Goal: Navigation & Orientation: Find specific page/section

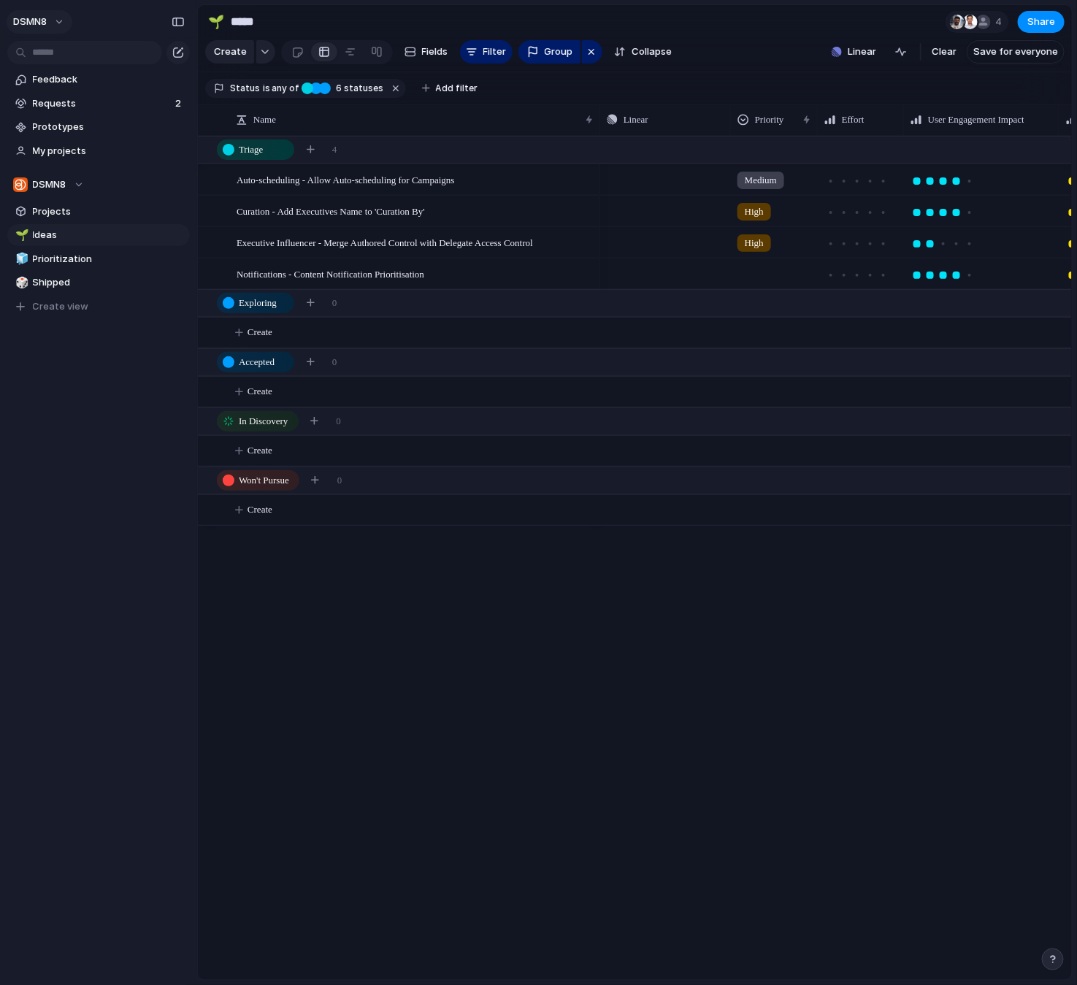
click at [61, 22] on button "DSMN8" at bounding box center [40, 21] width 66 height 23
click at [78, 62] on li "Settings" at bounding box center [70, 53] width 121 height 23
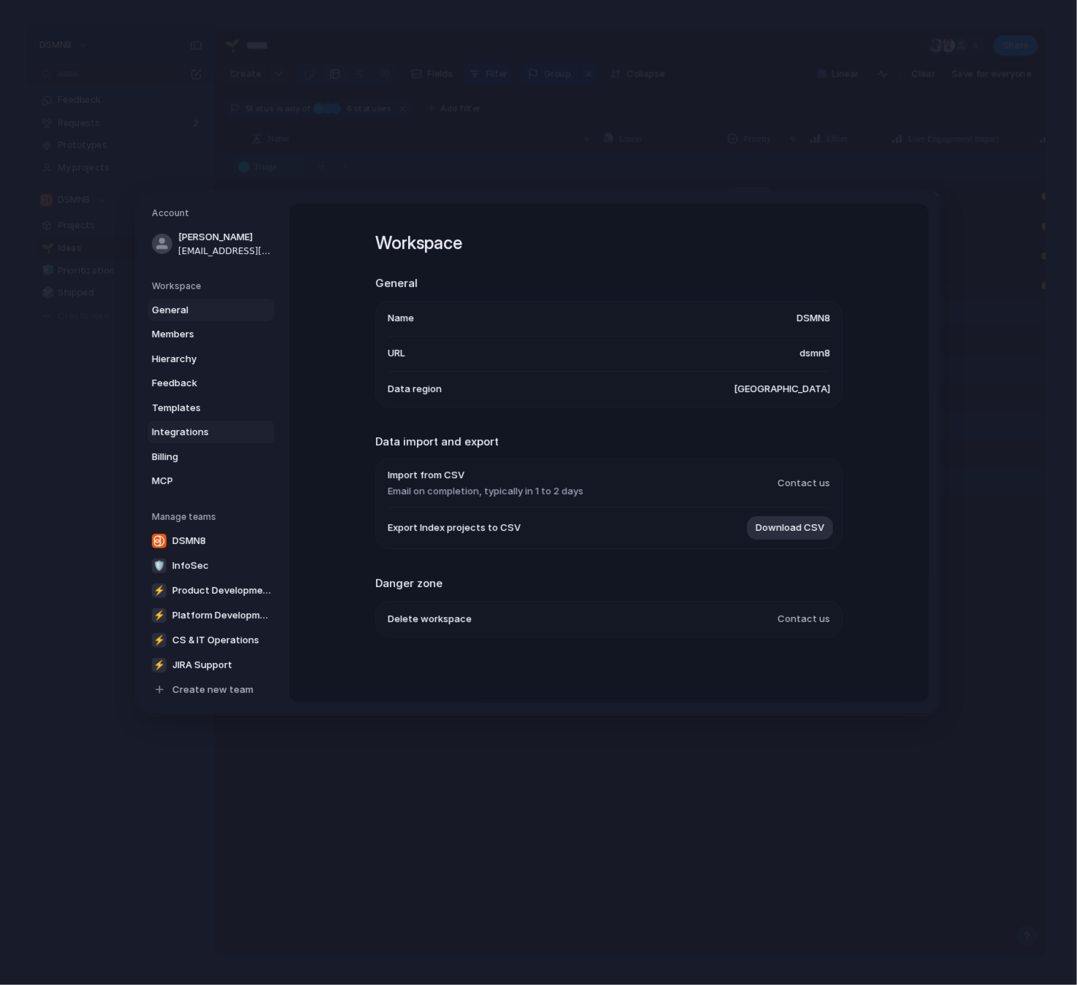
click at [199, 431] on span "Integrations" at bounding box center [198, 432] width 93 height 15
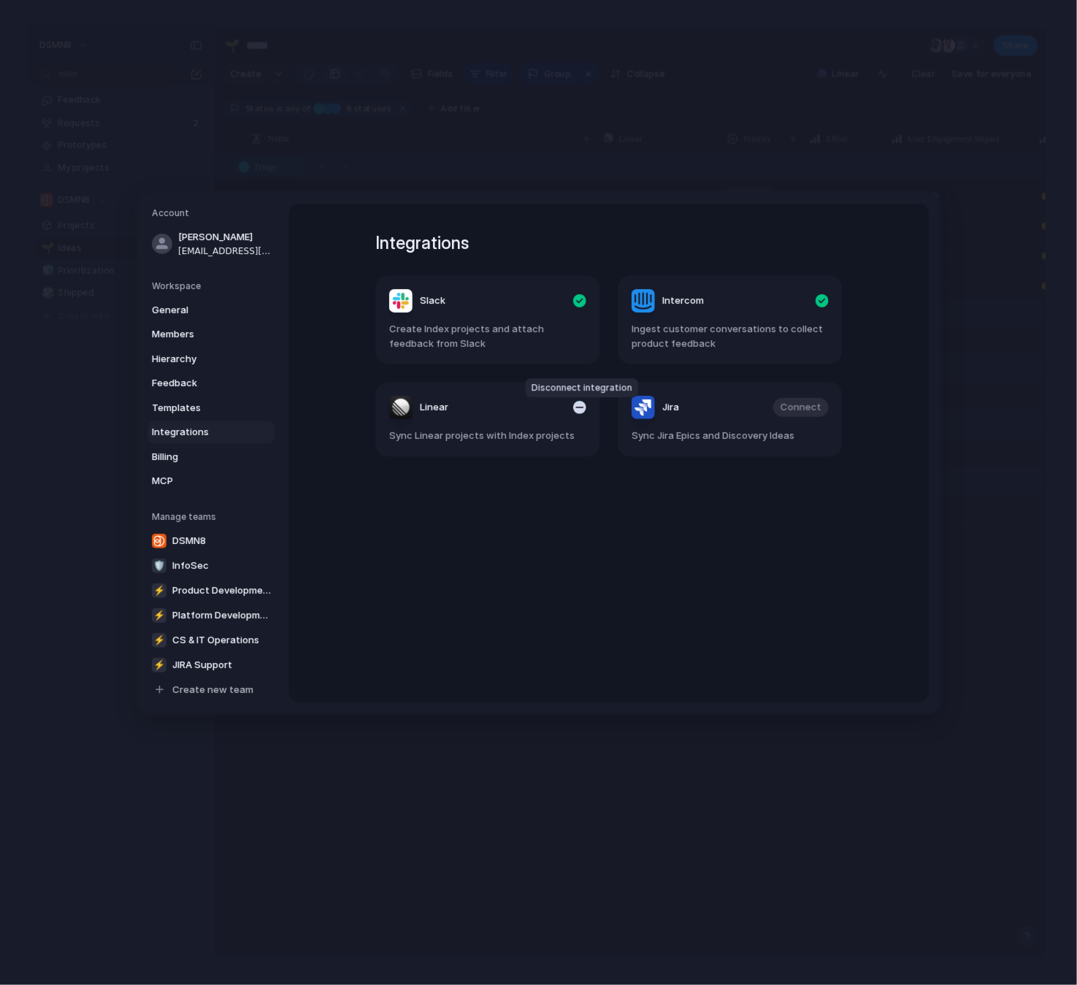
click at [581, 409] on div "button" at bounding box center [579, 407] width 13 height 13
click at [564, 407] on span "Connect" at bounding box center [558, 407] width 41 height 15
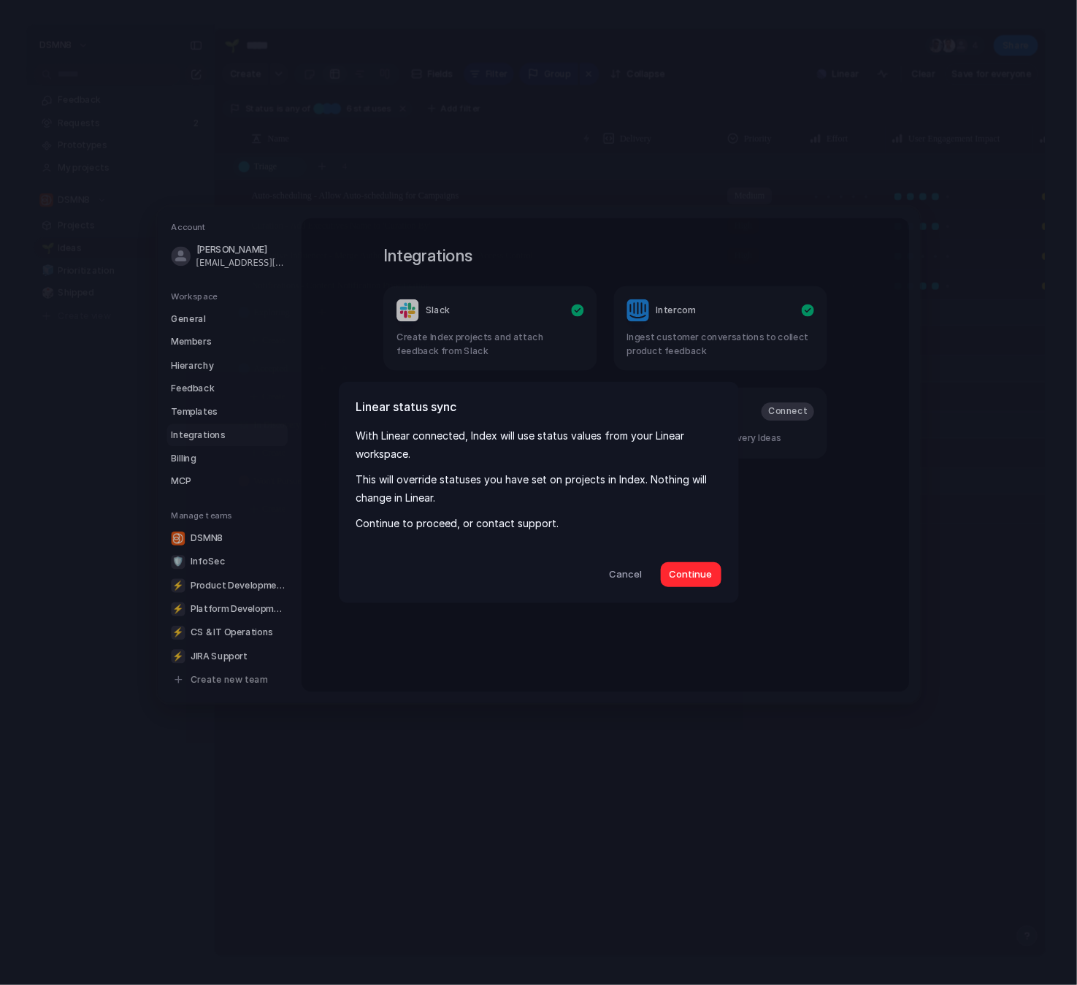
click at [681, 572] on span "Continue" at bounding box center [690, 574] width 43 height 15
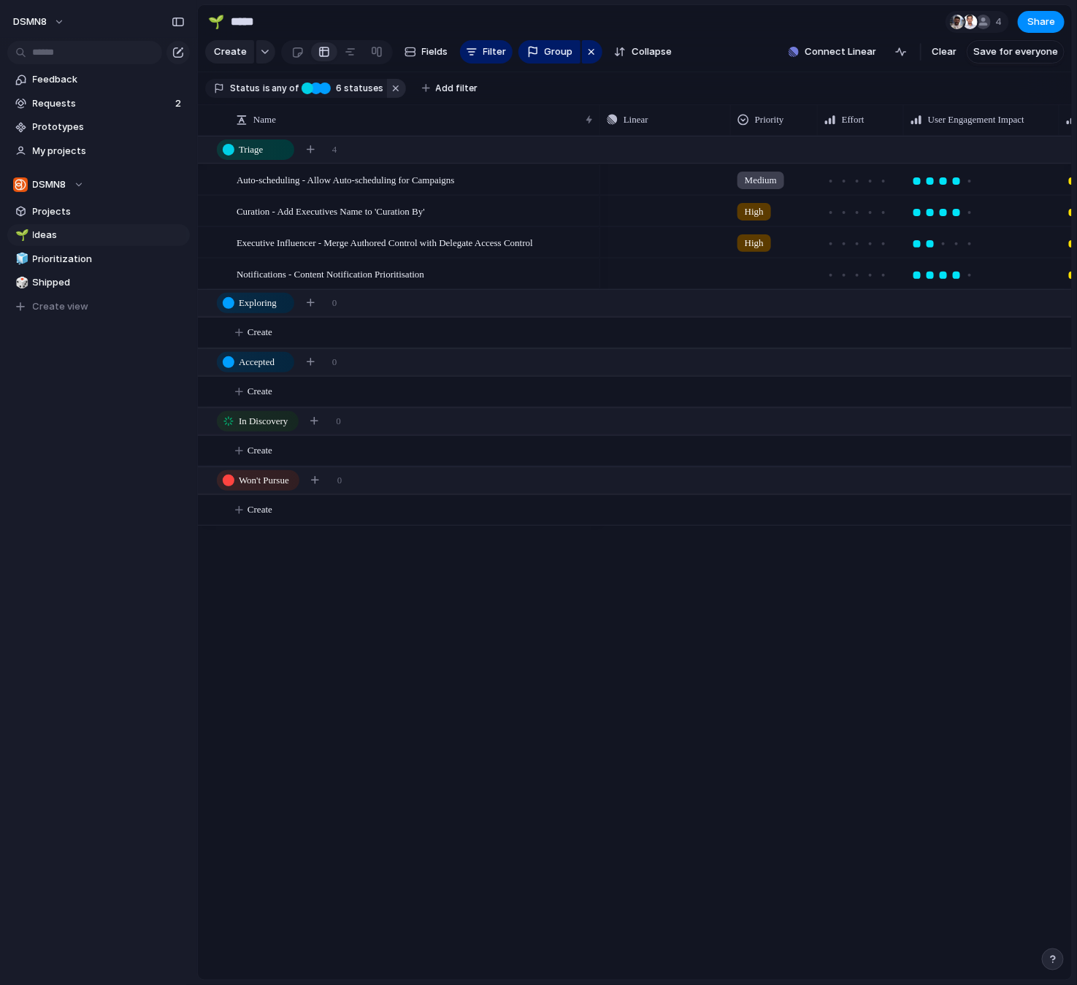
click at [388, 88] on button "button" at bounding box center [396, 88] width 19 height 19
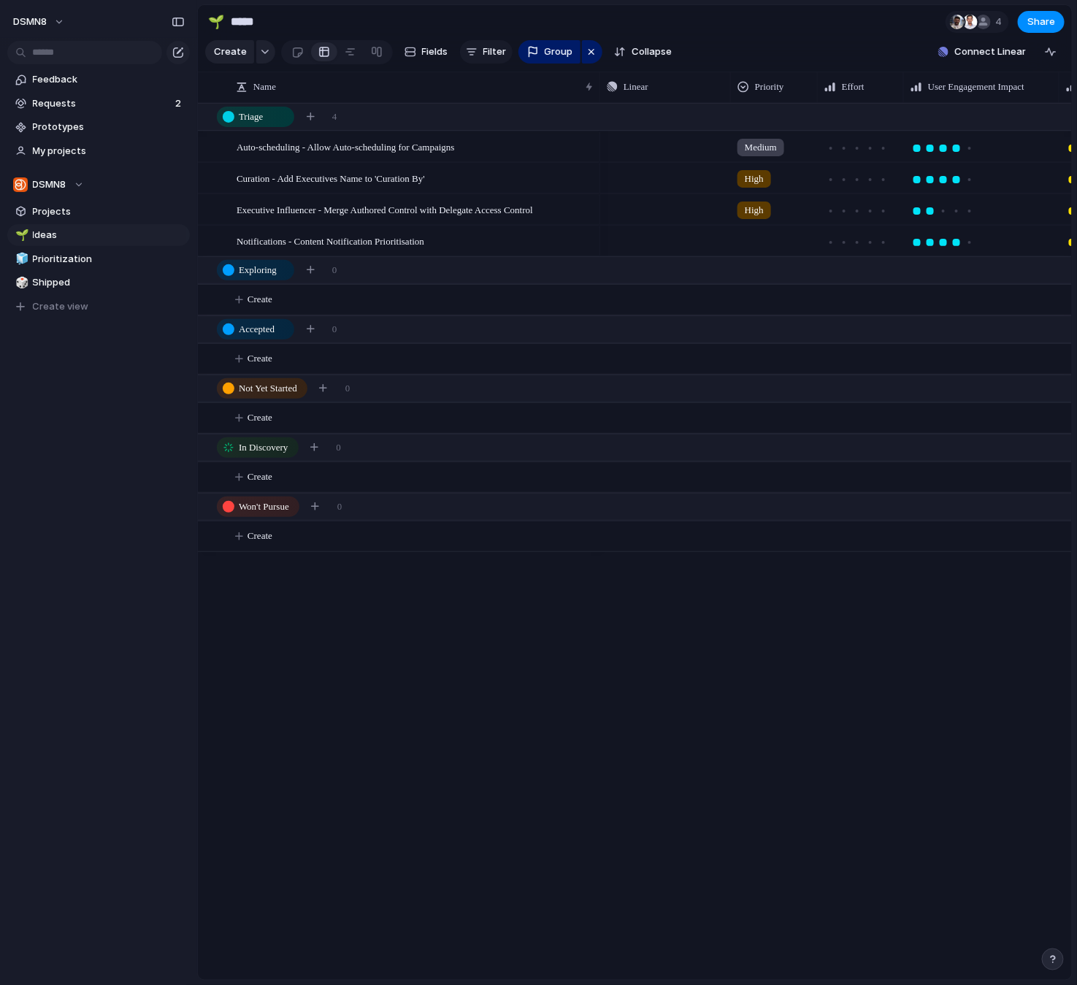
click at [480, 50] on button "Filter" at bounding box center [486, 51] width 53 height 23
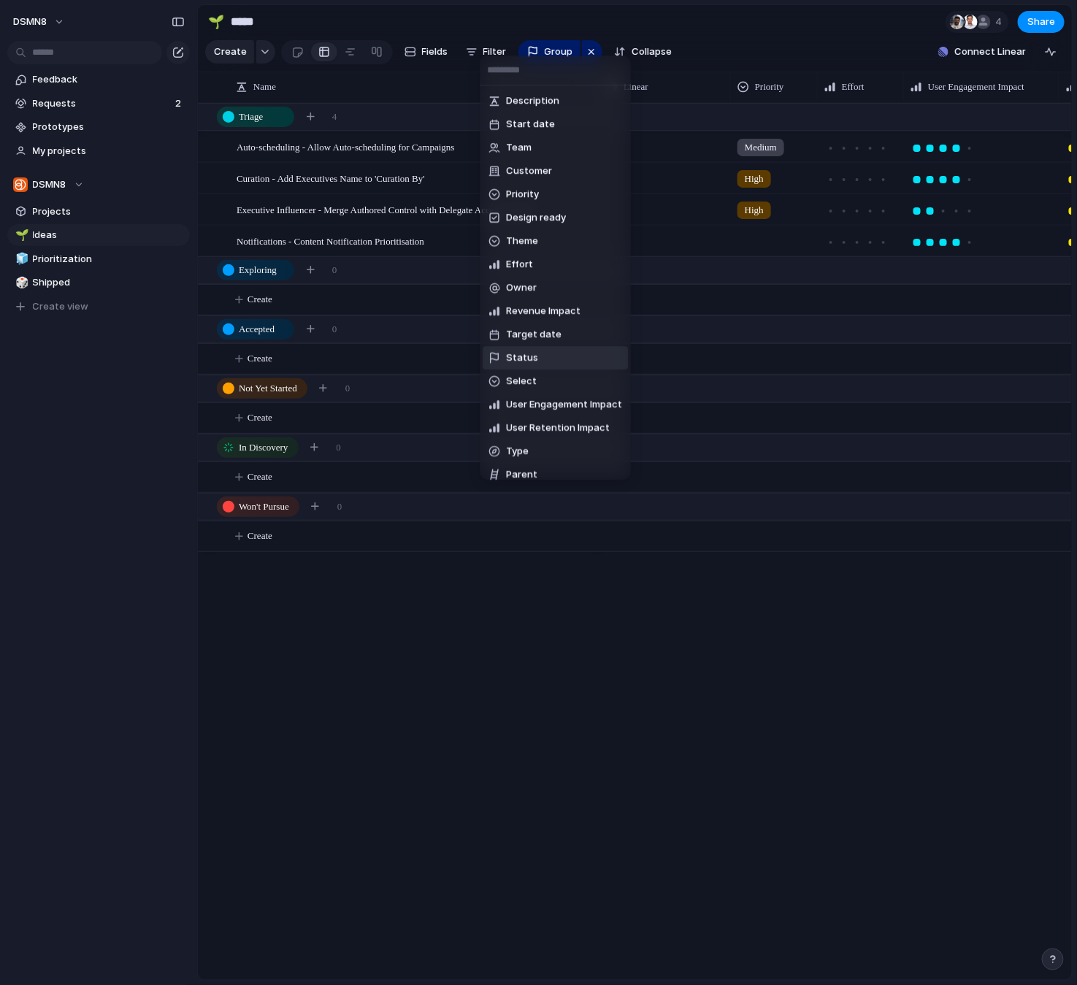
click at [526, 360] on span "Status" at bounding box center [522, 357] width 32 height 15
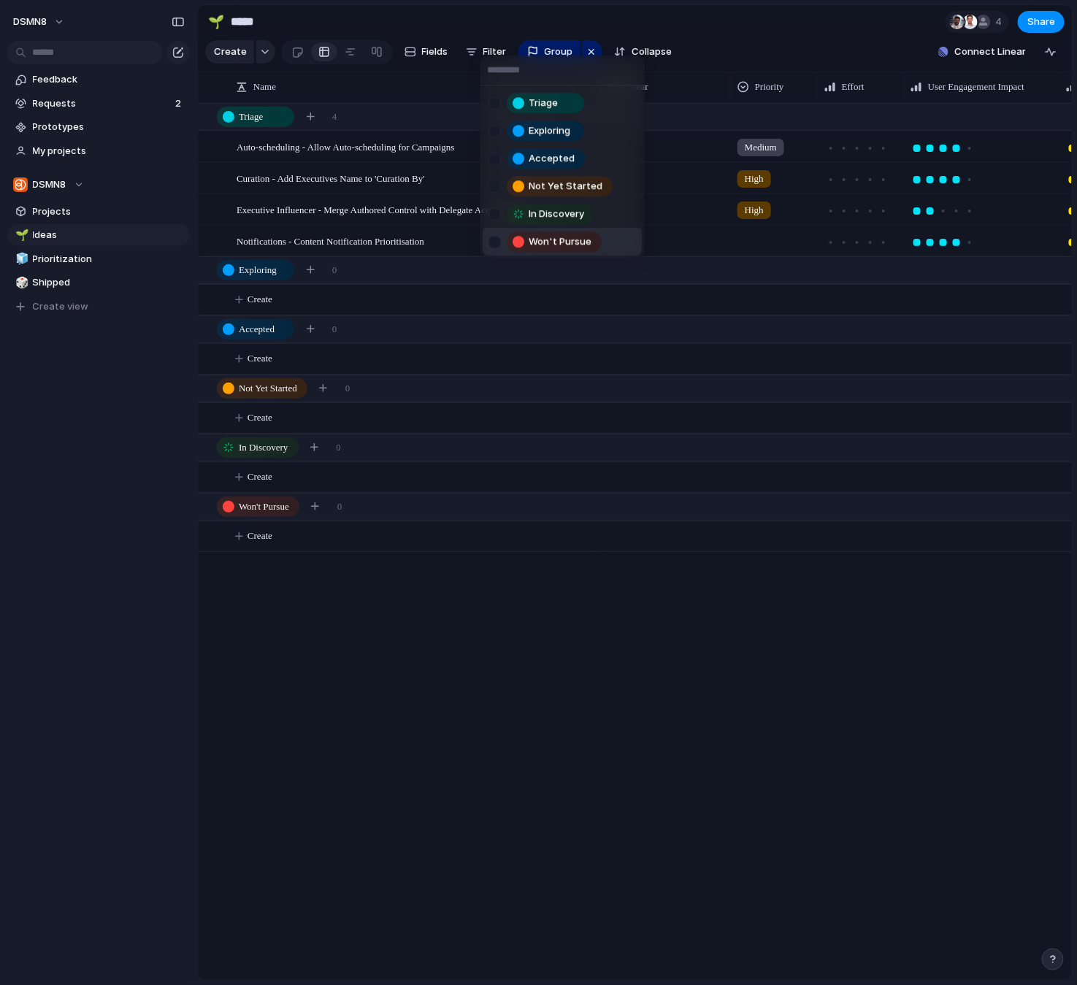
drag, startPoint x: 496, startPoint y: 239, endPoint x: 497, endPoint y: 227, distance: 12.4
click at [496, 239] on div at bounding box center [494, 242] width 12 height 12
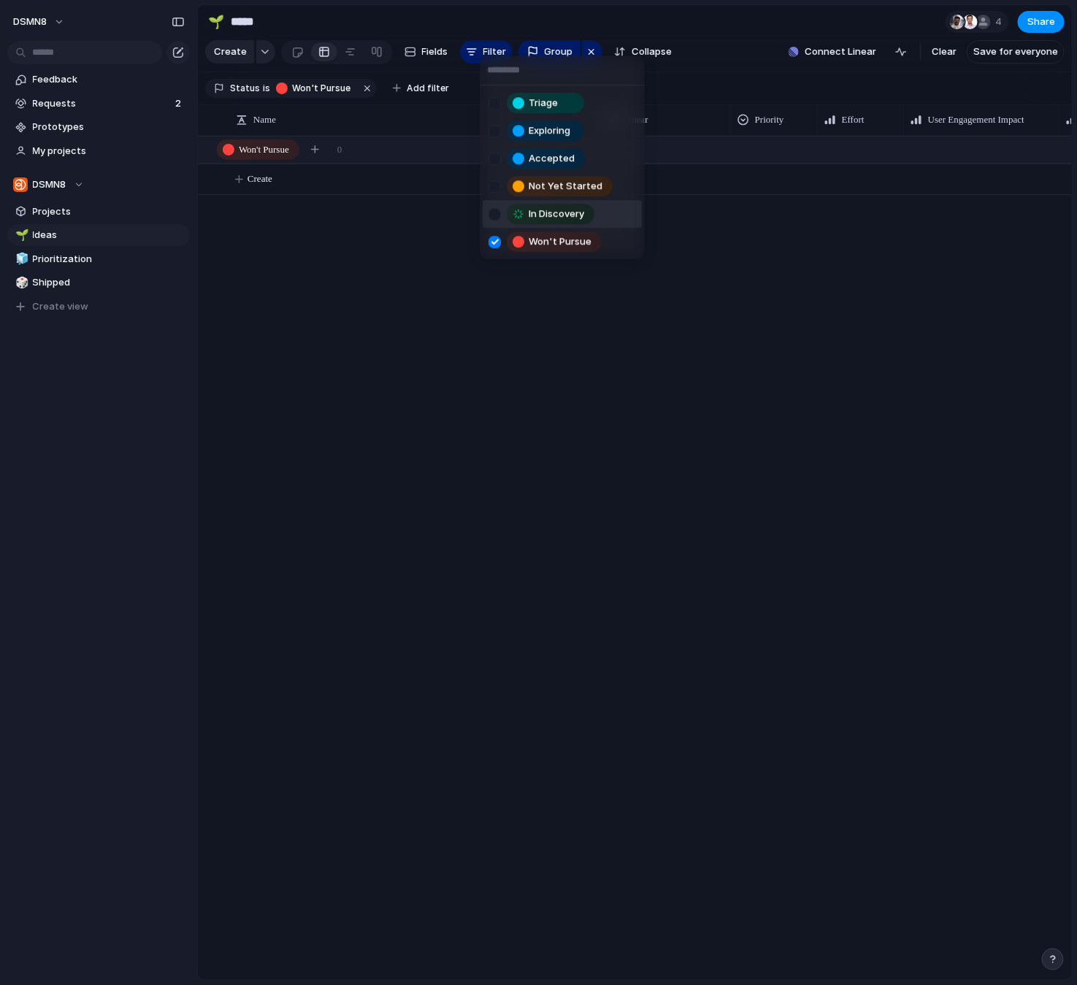
drag, startPoint x: 497, startPoint y: 215, endPoint x: 493, endPoint y: 203, distance: 12.2
click at [497, 214] on div at bounding box center [494, 214] width 12 height 12
drag, startPoint x: 496, startPoint y: 191, endPoint x: 496, endPoint y: 181, distance: 9.5
click at [496, 187] on div at bounding box center [494, 186] width 12 height 12
click at [497, 161] on div at bounding box center [494, 159] width 12 height 12
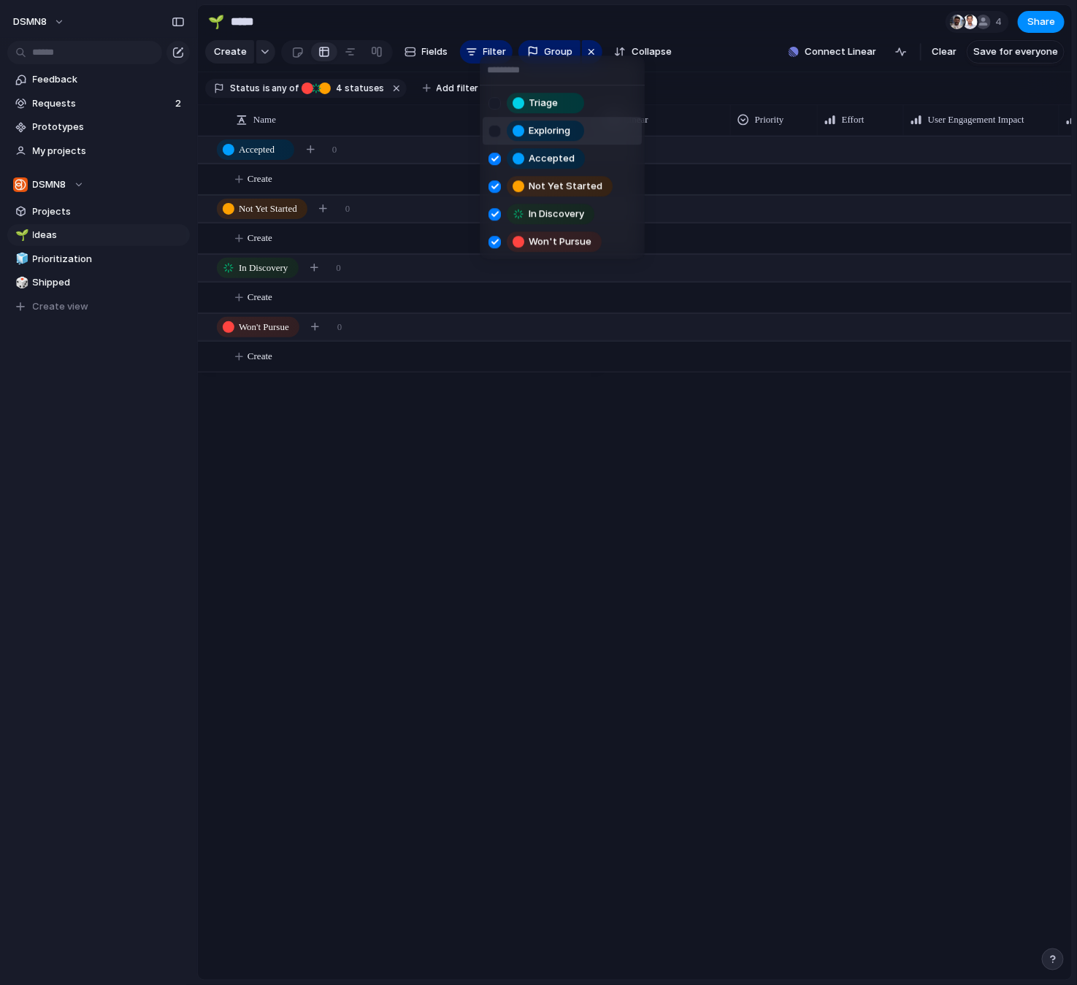
drag, startPoint x: 496, startPoint y: 133, endPoint x: 496, endPoint y: 110, distance: 22.6
click at [496, 131] on div at bounding box center [494, 131] width 12 height 12
click at [496, 109] on div at bounding box center [494, 103] width 12 height 12
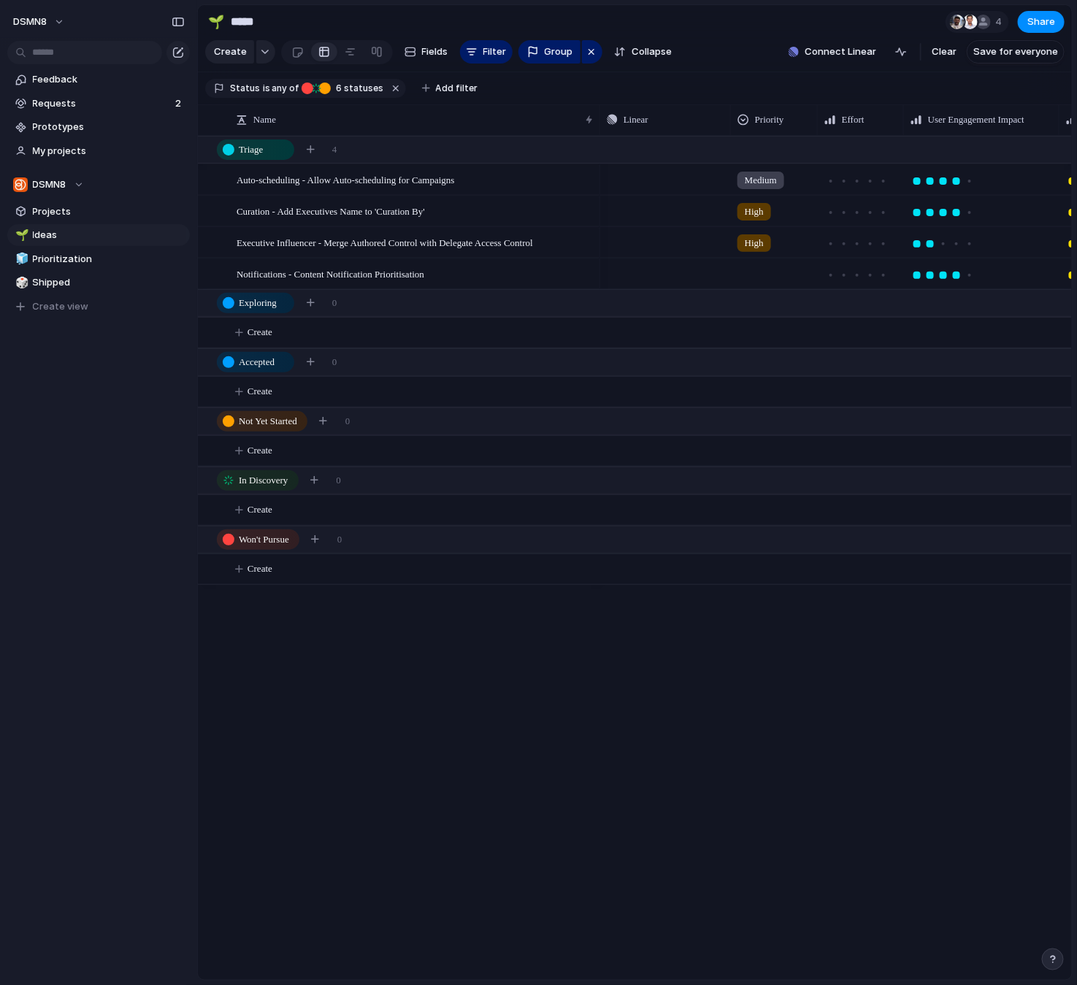
click at [503, 693] on div "Triage Exploring Accepted Not Yet Started In Discovery Won't Pursue" at bounding box center [538, 492] width 1077 height 985
click at [593, 53] on div "button" at bounding box center [591, 52] width 12 height 18
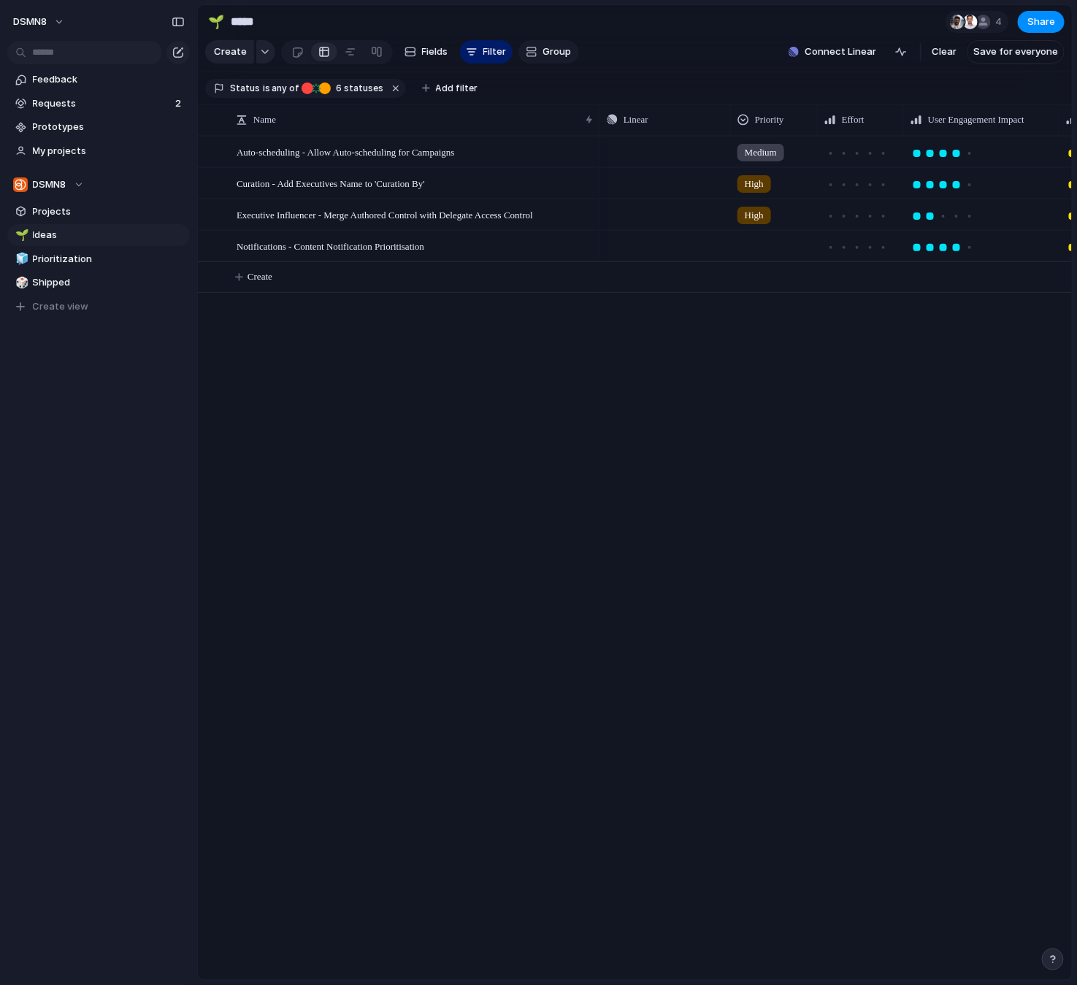
click at [544, 53] on span "Group" at bounding box center [557, 52] width 28 height 15
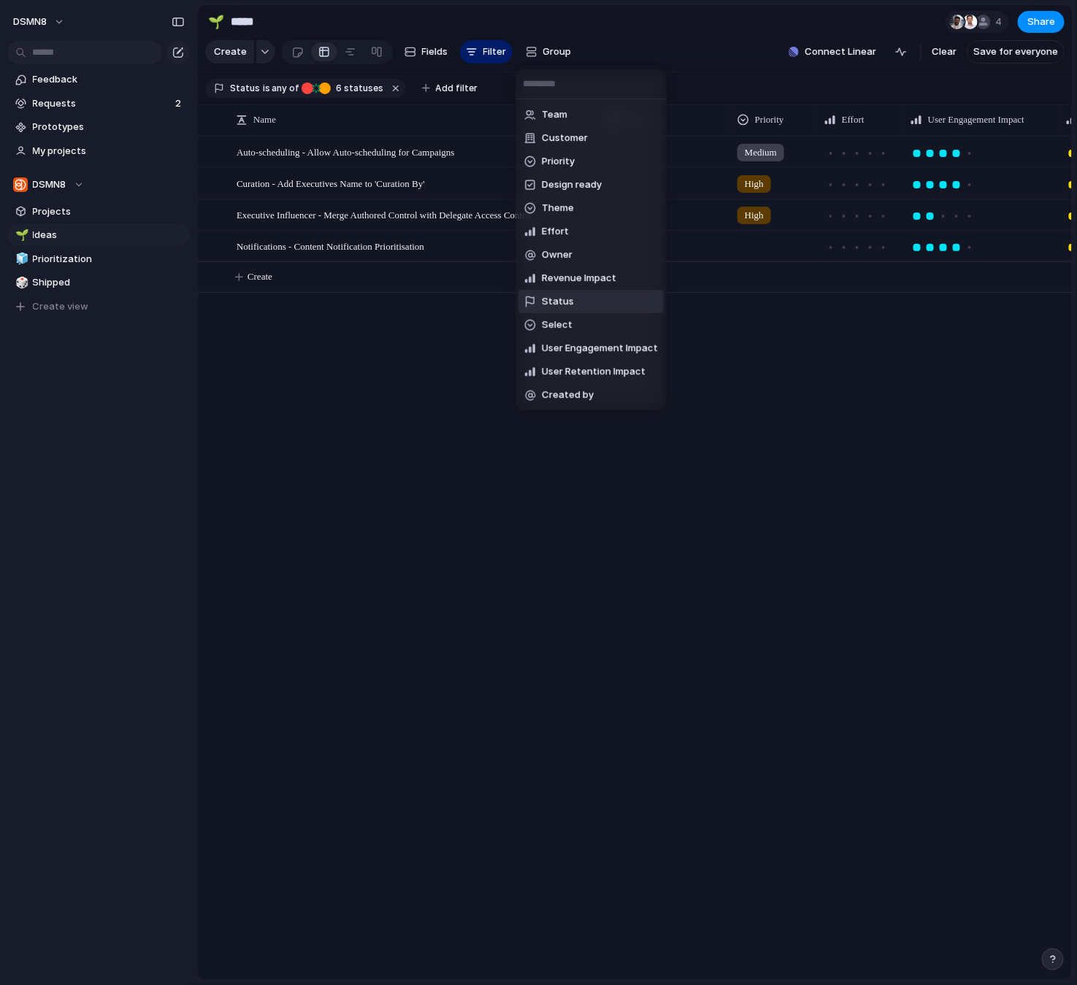
click at [564, 301] on span "Status" at bounding box center [558, 301] width 32 height 15
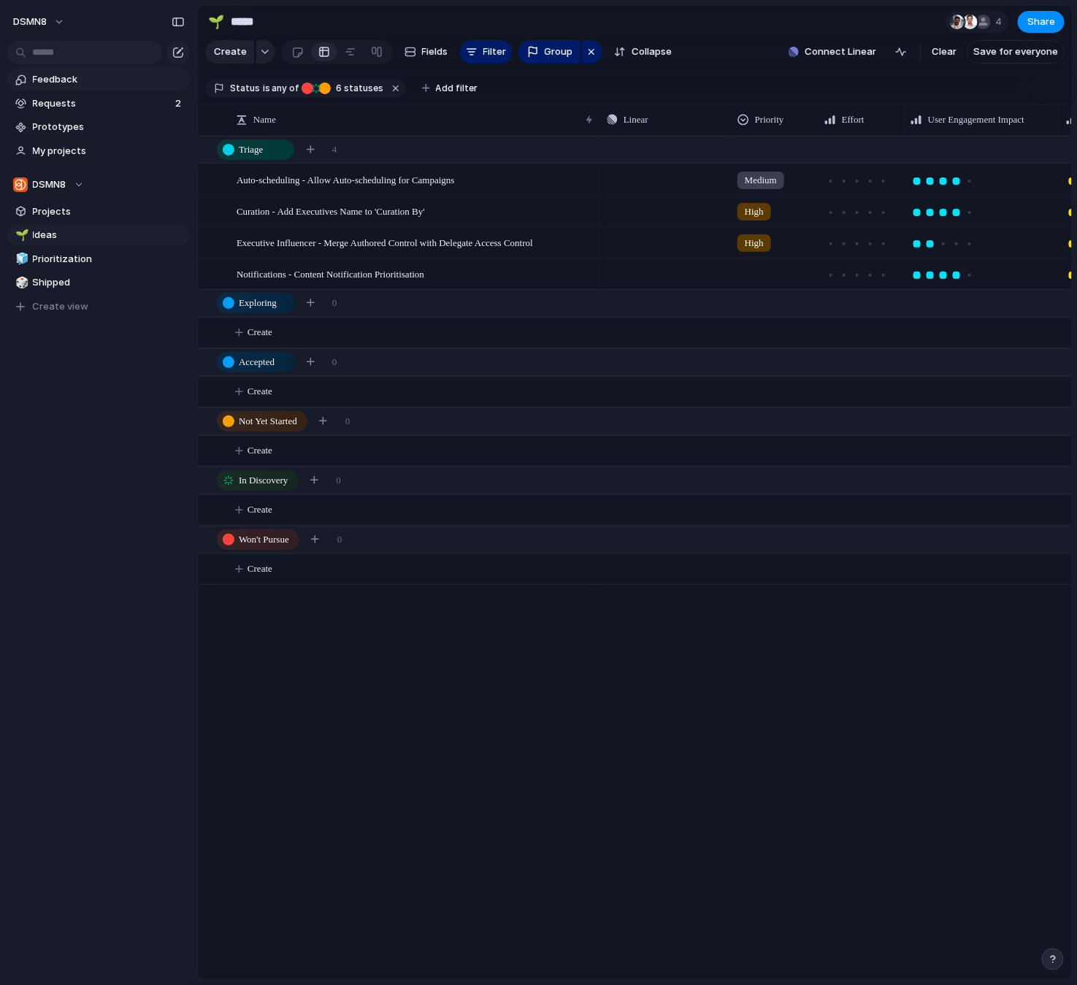
click at [88, 82] on span "Feedback" at bounding box center [109, 79] width 152 height 15
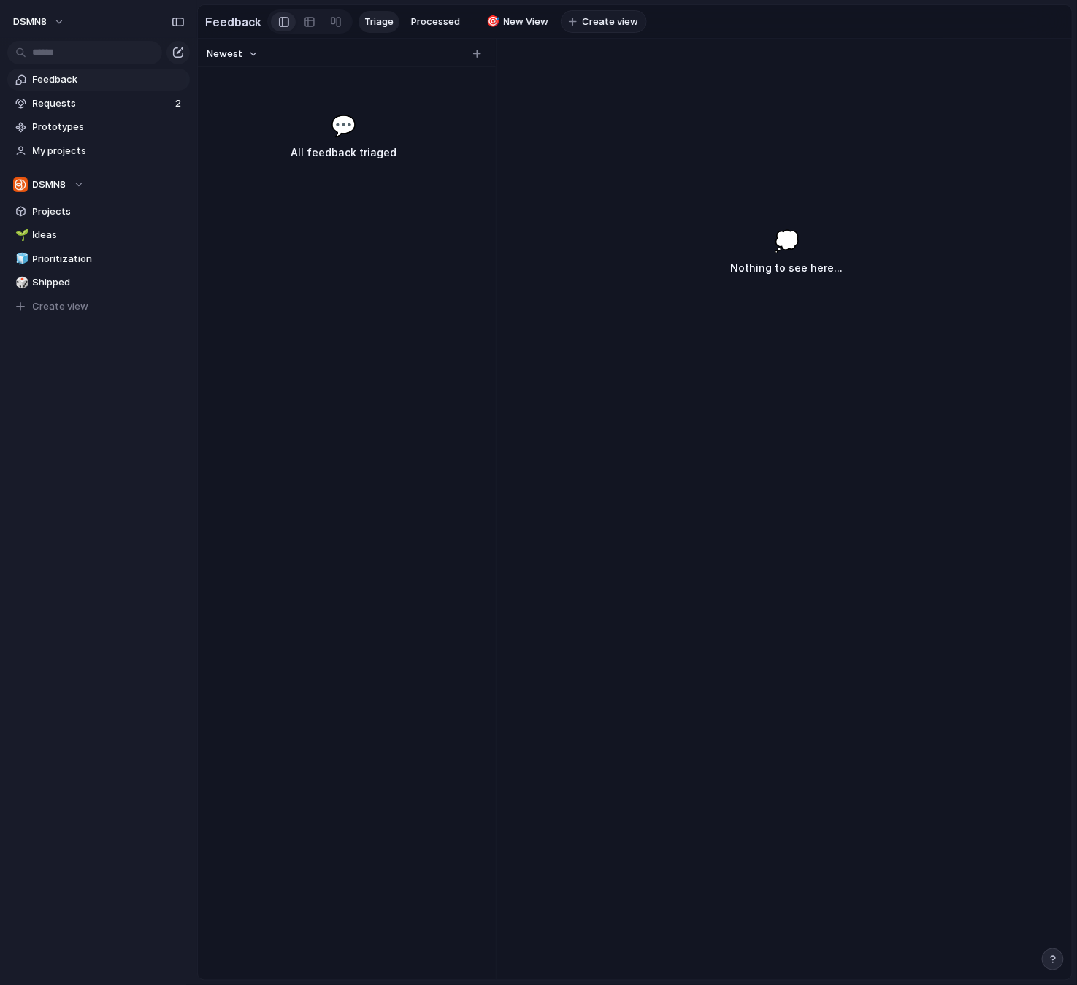
click at [573, 23] on button "Create view" at bounding box center [604, 21] width 86 height 23
click at [573, 77] on div "Newest 💬 All feedback triaged 💭 Nothing to see here..." at bounding box center [635, 509] width 874 height 941
click at [553, 137] on span "Delete view" at bounding box center [569, 136] width 54 height 15
drag, startPoint x: 510, startPoint y: 21, endPoint x: 525, endPoint y: 61, distance: 42.7
click at [534, 137] on div "Delete view" at bounding box center [555, 135] width 72 height 15
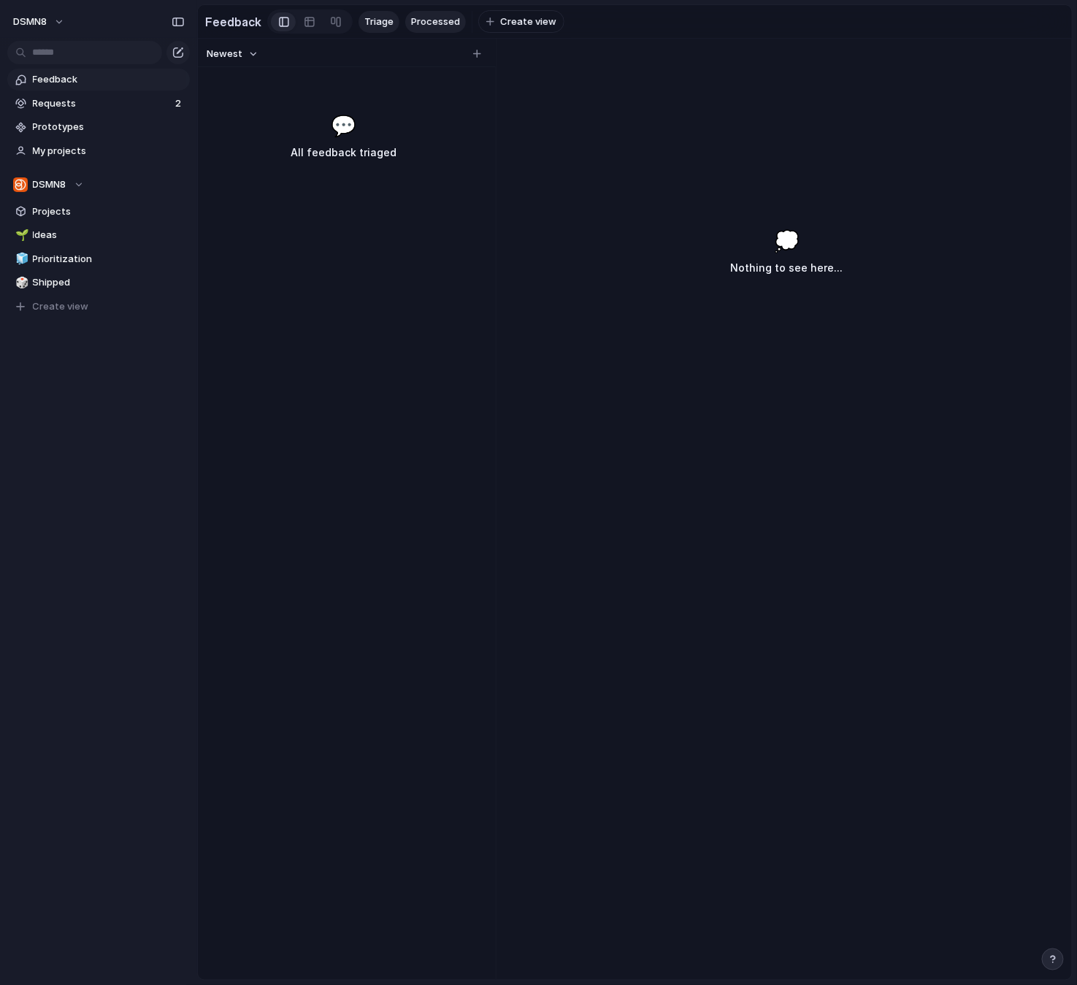
click at [428, 23] on span "Processed" at bounding box center [435, 22] width 49 height 15
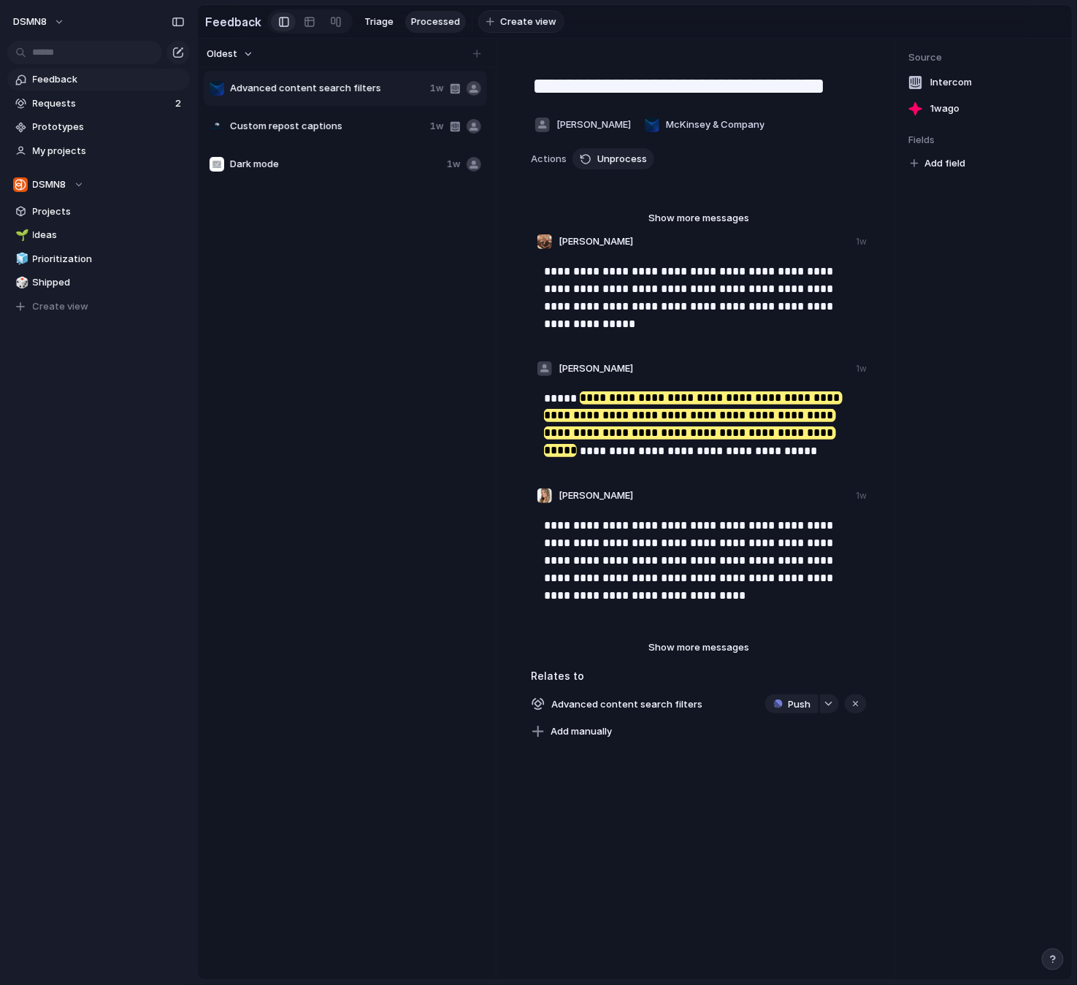
click at [501, 21] on span "Create view" at bounding box center [528, 22] width 56 height 15
click at [708, 24] on section "Feedback Triage Processed 🛤️ ******** To pick up a draggable item, press the sp…" at bounding box center [635, 21] width 874 height 33
click at [558, 136] on span "Delete view" at bounding box center [573, 138] width 54 height 15
click at [92, 104] on span "Requests" at bounding box center [102, 103] width 138 height 15
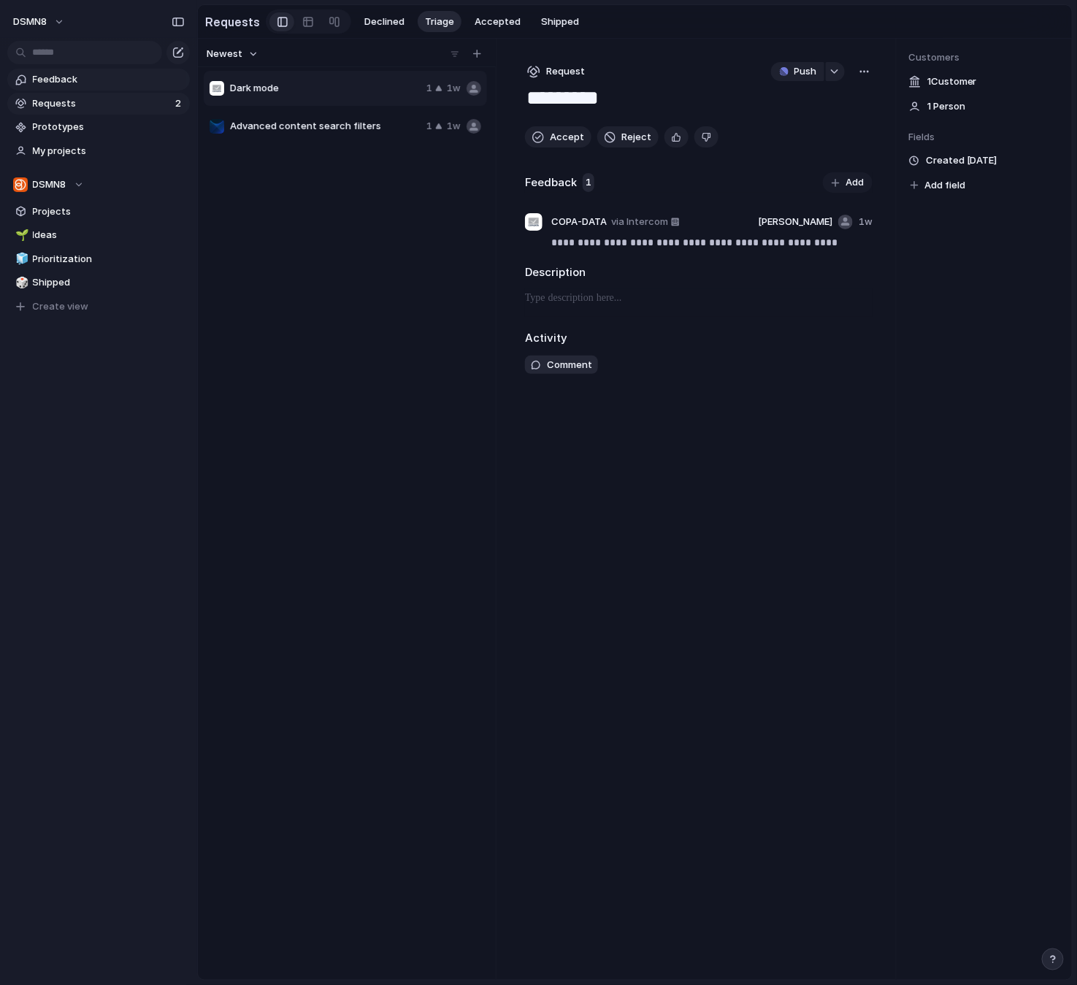
click at [96, 84] on span "Feedback" at bounding box center [109, 79] width 152 height 15
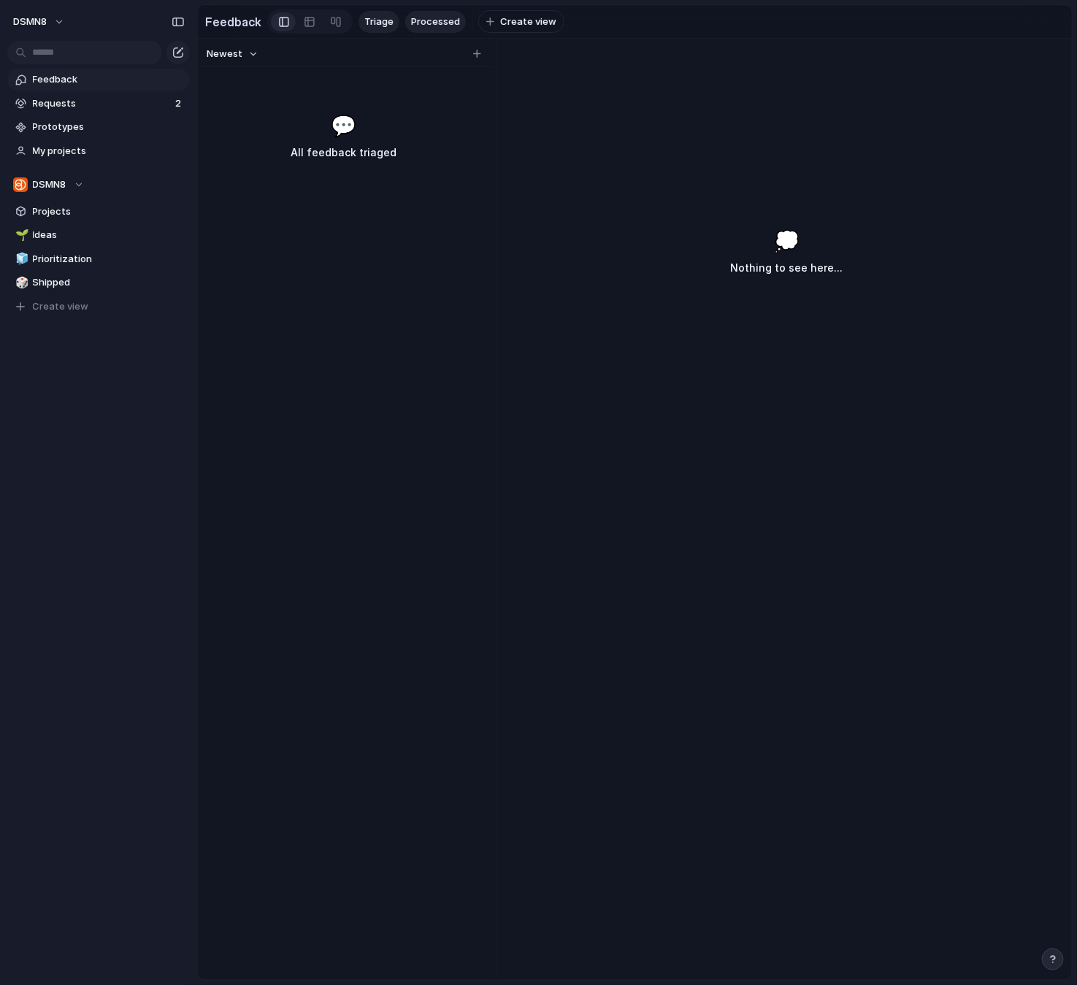
click at [422, 23] on span "Processed" at bounding box center [435, 22] width 49 height 15
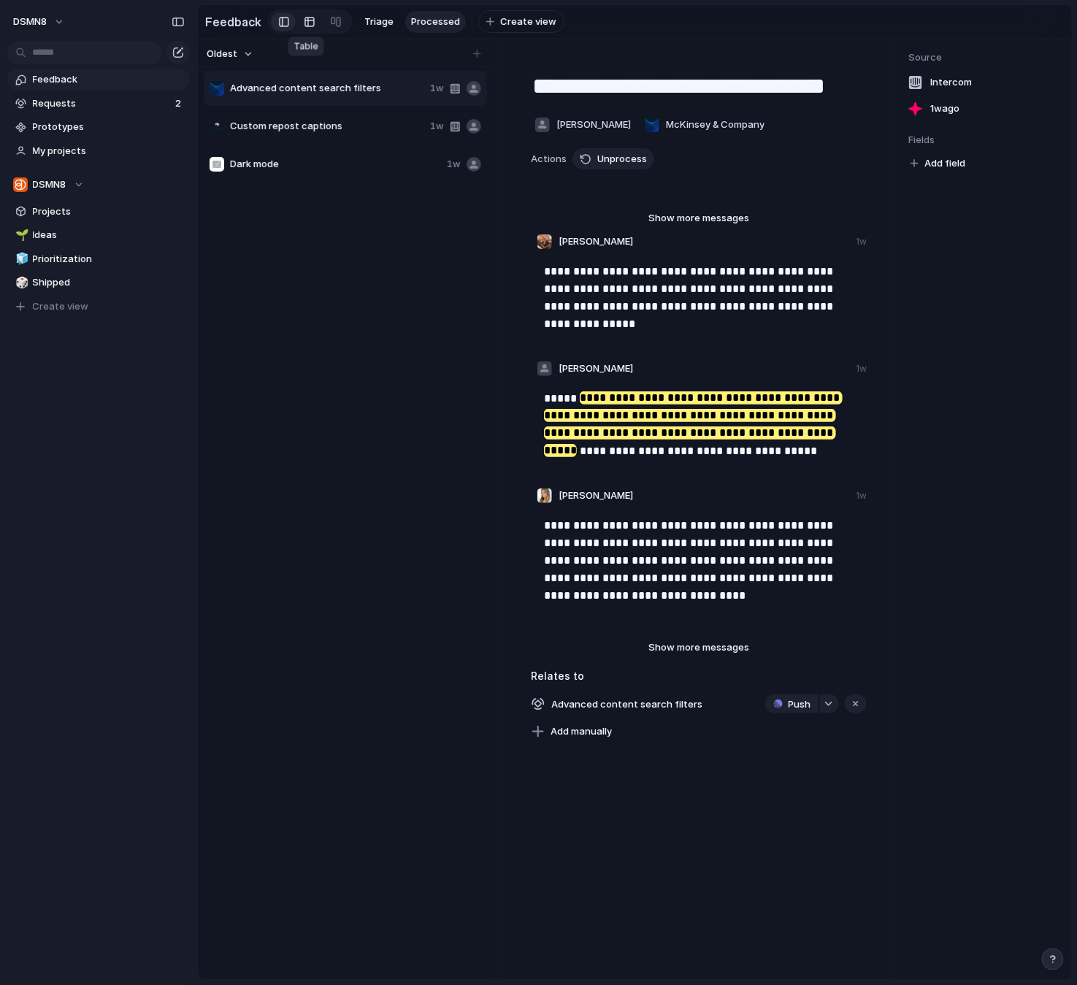
click at [305, 23] on div at bounding box center [310, 21] width 12 height 23
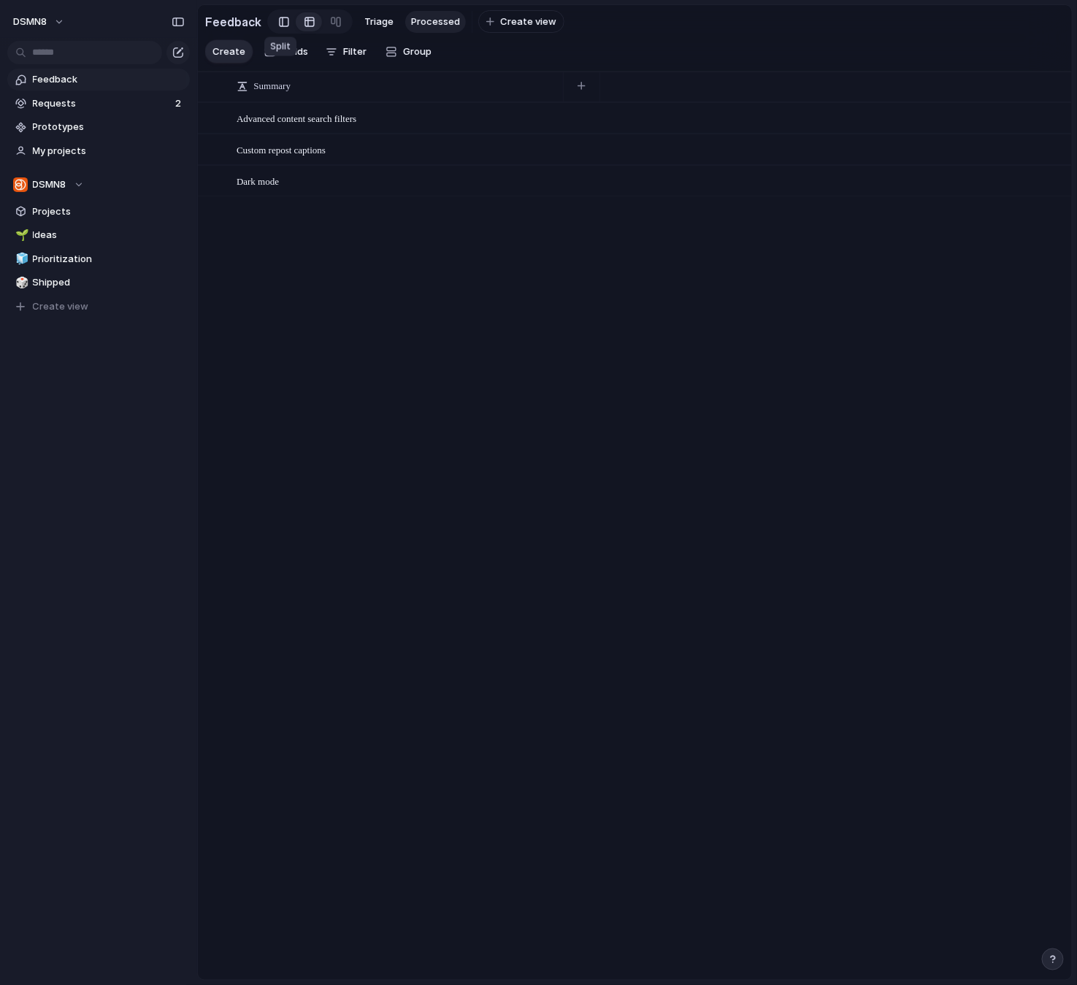
click at [280, 22] on div at bounding box center [284, 22] width 10 height 22
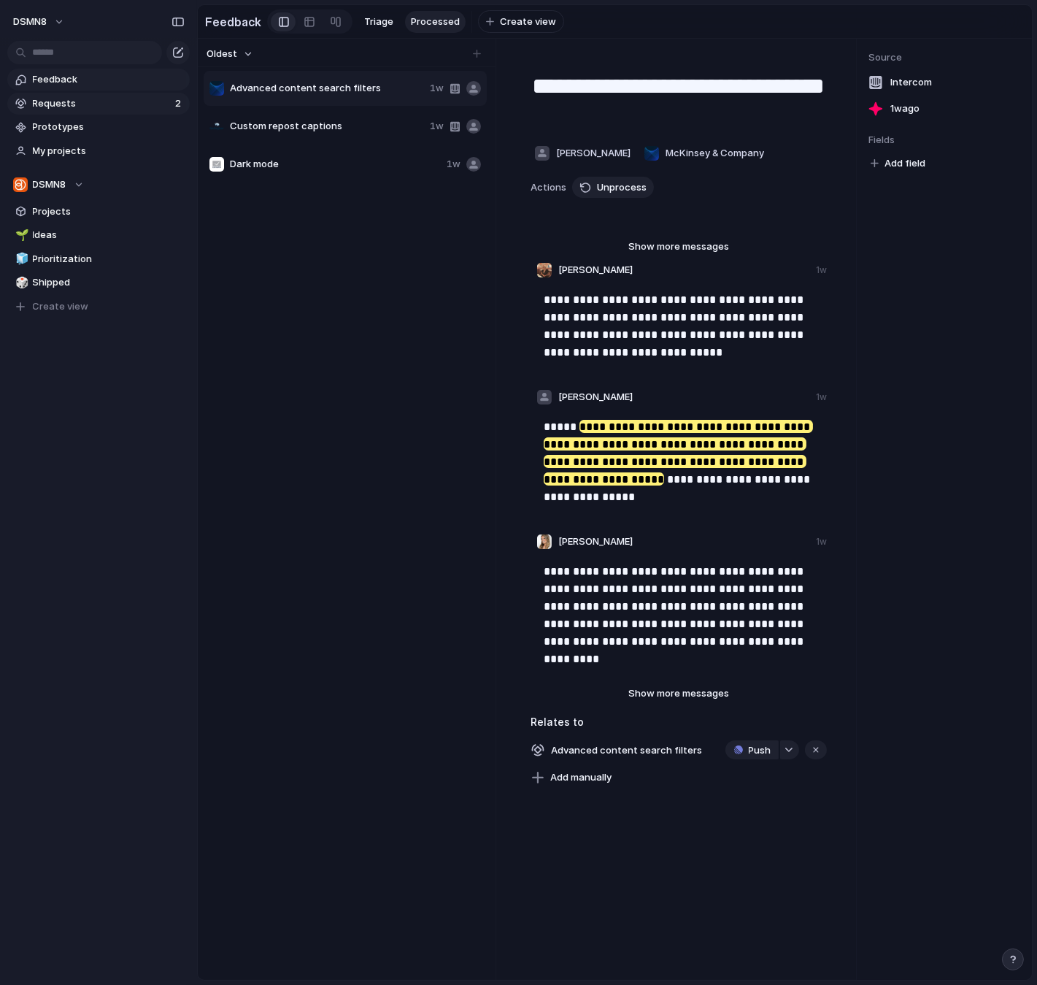
click at [93, 104] on span "Requests" at bounding box center [102, 103] width 138 height 15
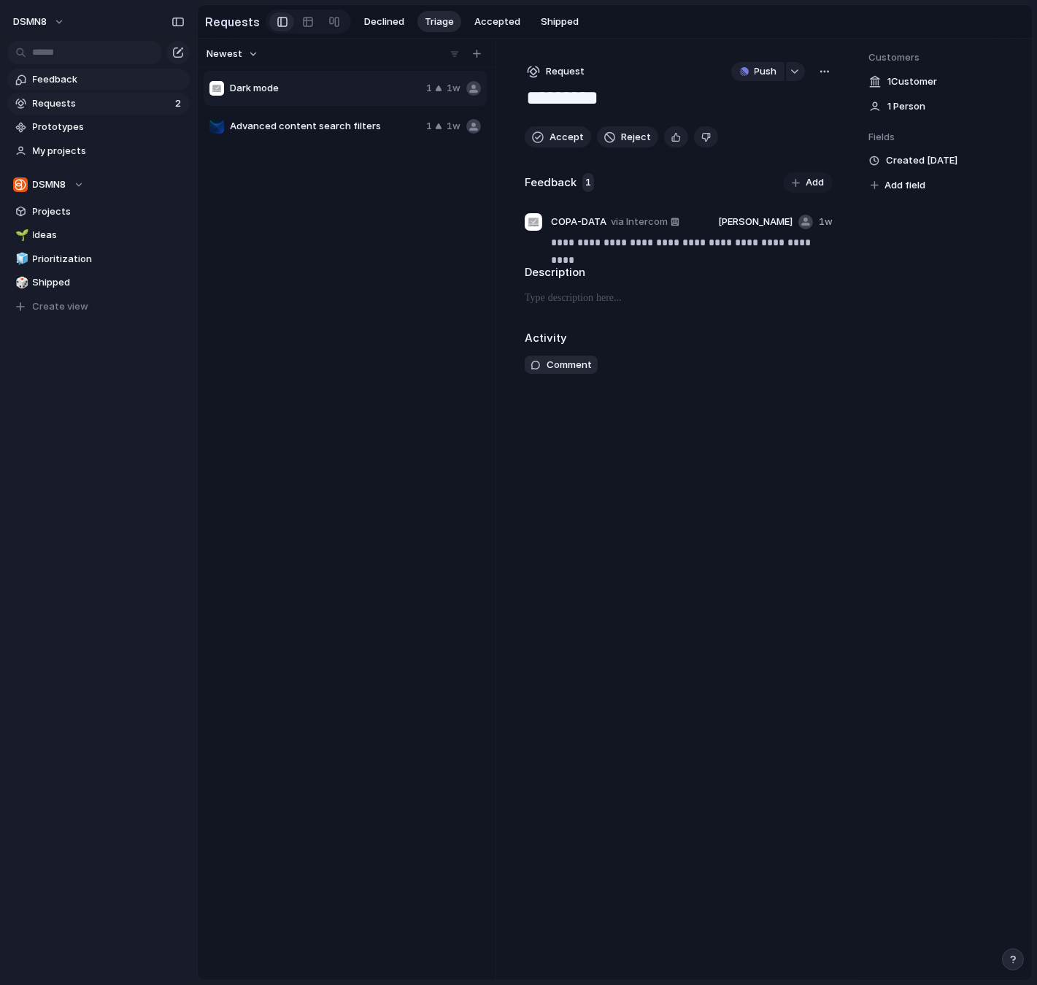
click at [99, 80] on span "Feedback" at bounding box center [109, 79] width 152 height 15
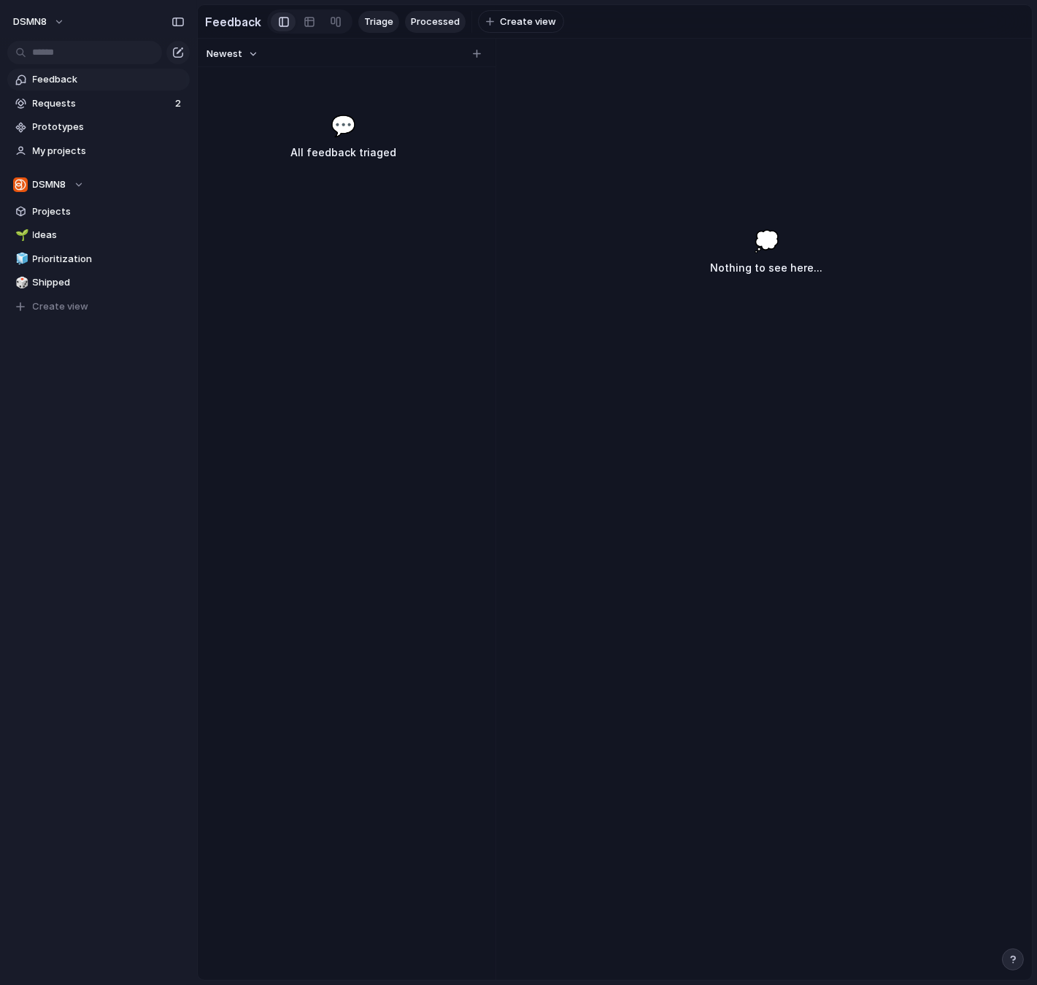
click at [439, 21] on span "Processed" at bounding box center [435, 22] width 49 height 15
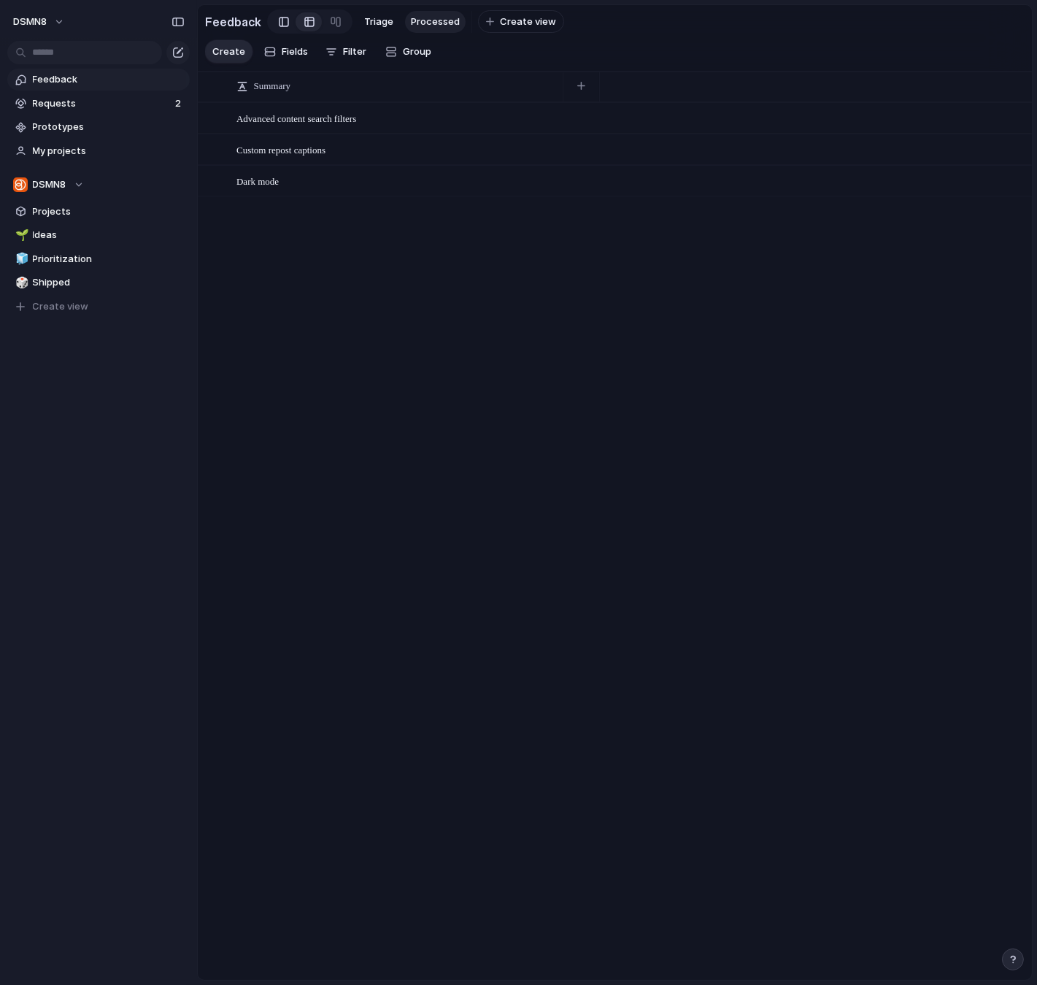
click at [280, 22] on div at bounding box center [284, 22] width 10 height 22
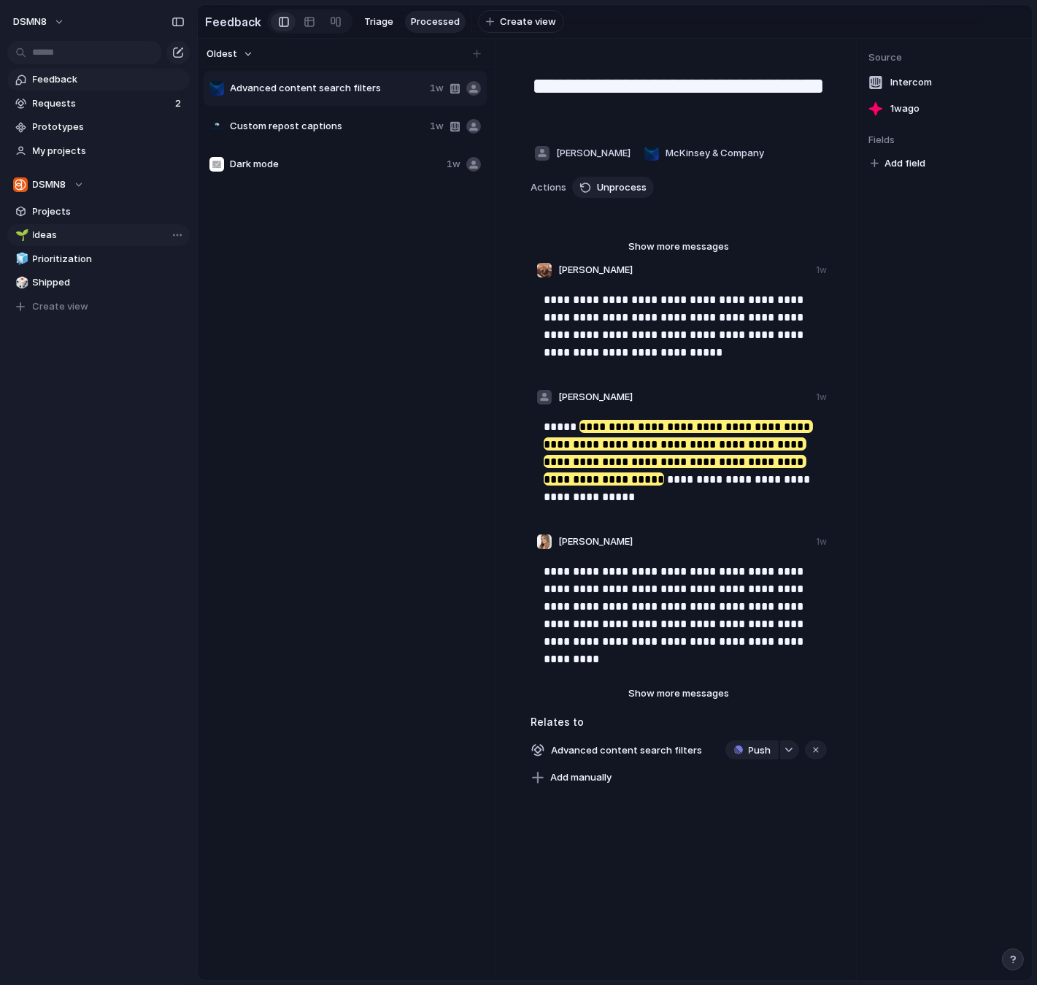
click at [95, 231] on span "Ideas" at bounding box center [109, 235] width 152 height 15
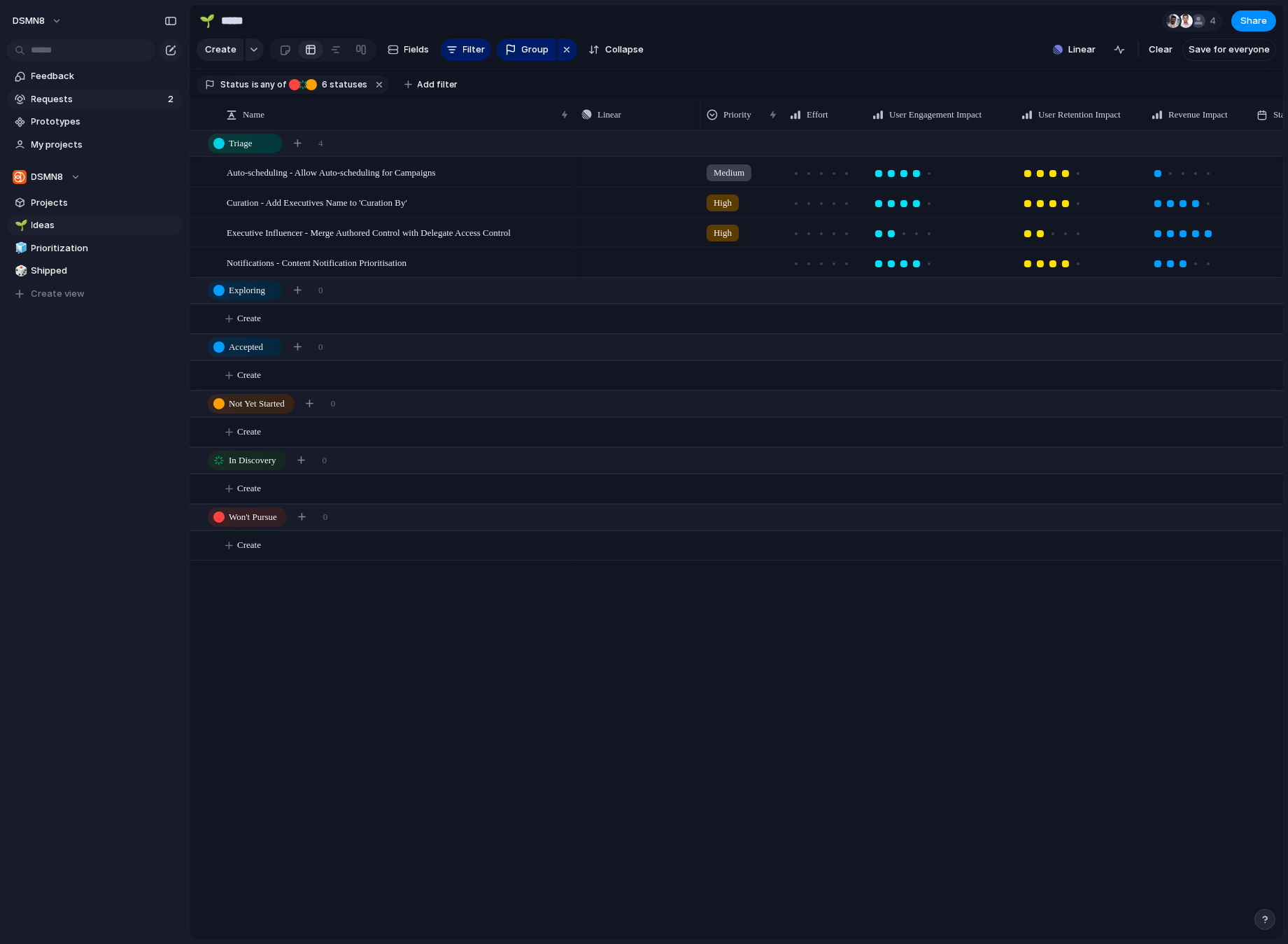
click at [70, 103] on span "Requests" at bounding box center [98, 99] width 132 height 14
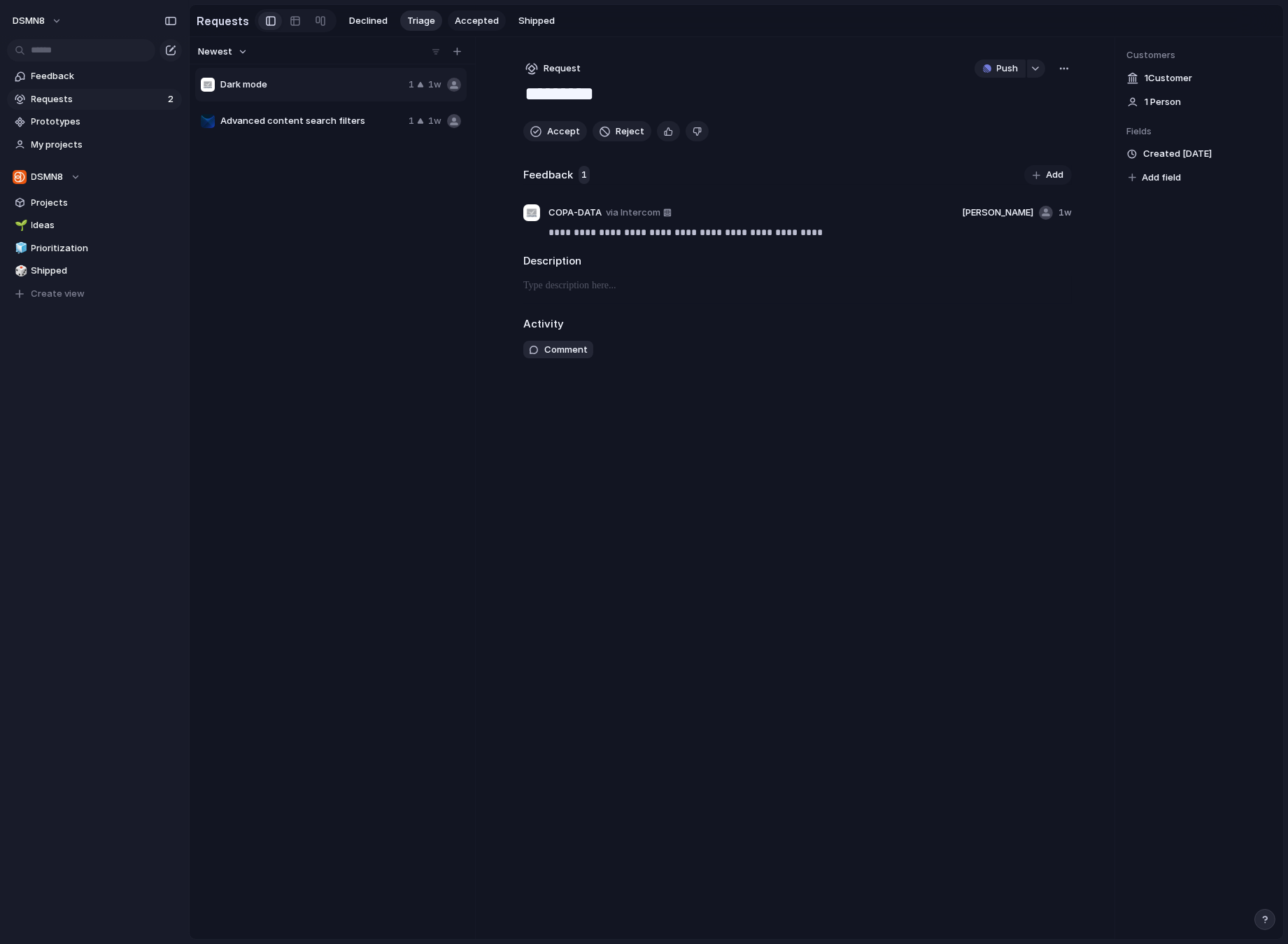
click at [488, 27] on span "Accepted" at bounding box center [476, 21] width 44 height 14
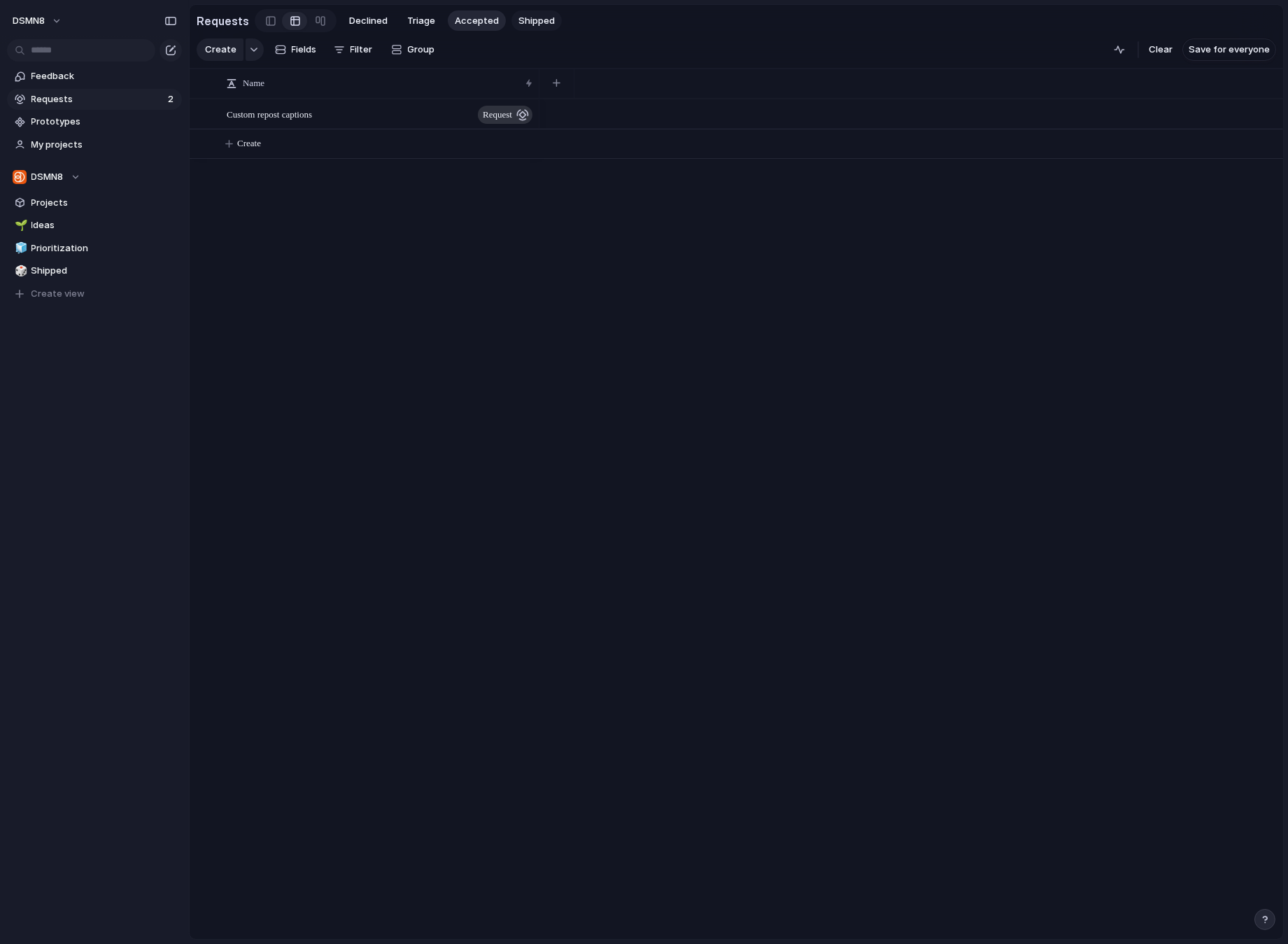
click at [528, 19] on span "Shipped" at bounding box center [537, 21] width 36 height 14
click at [456, 19] on span "Accepted" at bounding box center [476, 21] width 44 height 14
click at [412, 19] on span "Triage" at bounding box center [421, 21] width 28 height 14
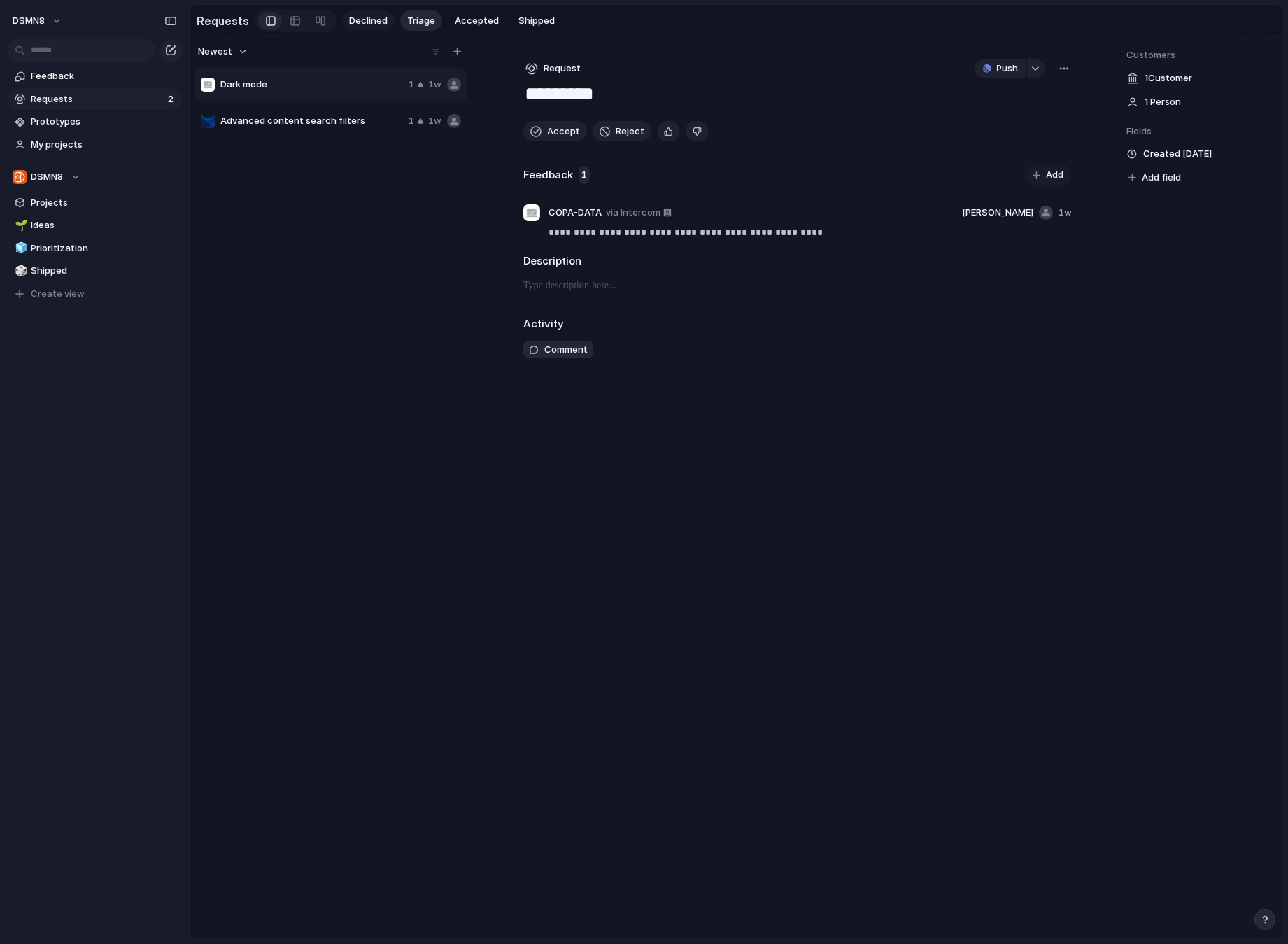
click at [368, 18] on span "Declined" at bounding box center [368, 21] width 38 height 14
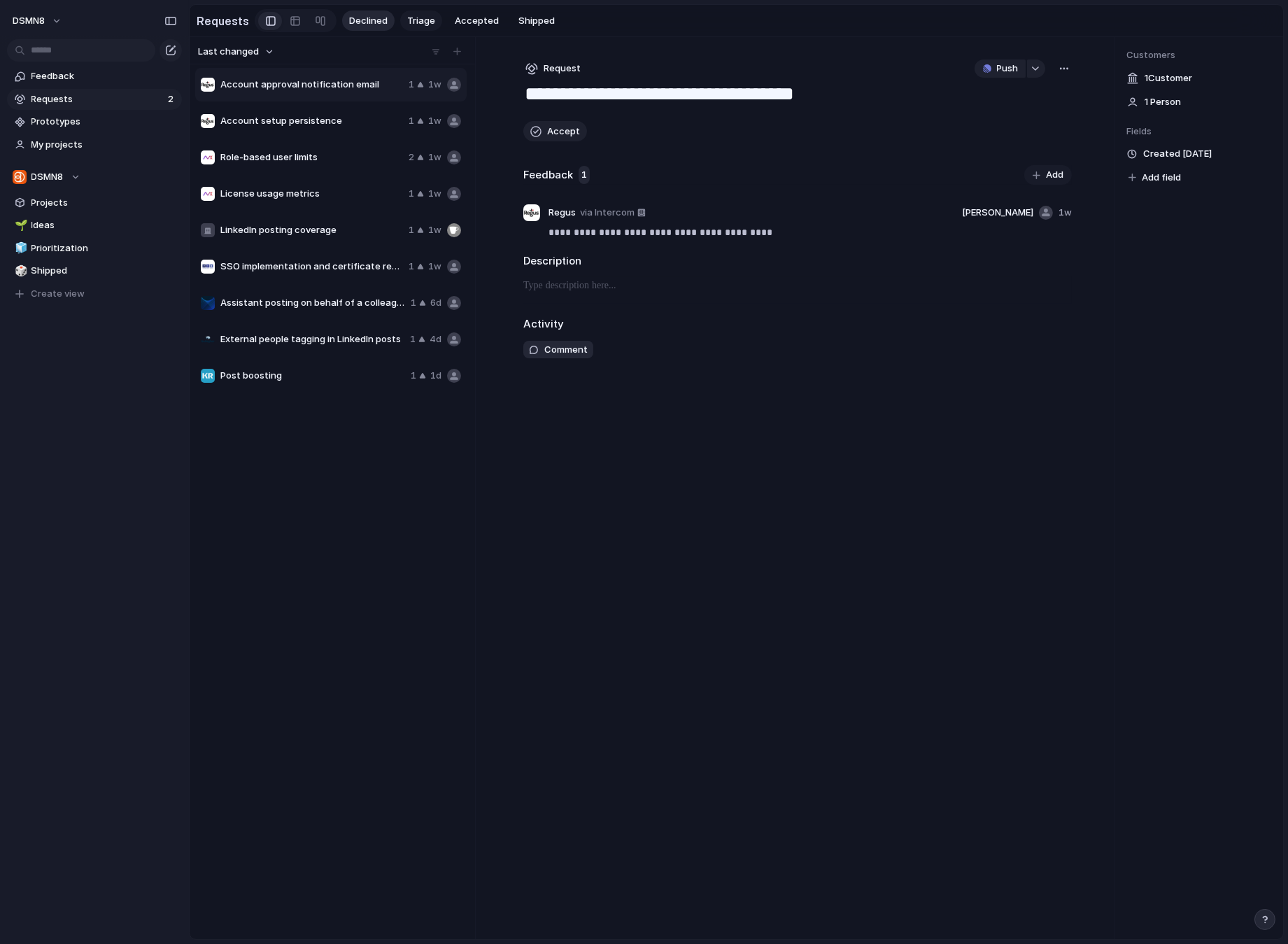
drag, startPoint x: 362, startPoint y: 17, endPoint x: 401, endPoint y: 23, distance: 39.5
click at [397, 22] on div "Declined Triage Accepted Shipped" at bounding box center [451, 21] width 219 height 21
click at [412, 22] on span "Triage" at bounding box center [421, 21] width 28 height 14
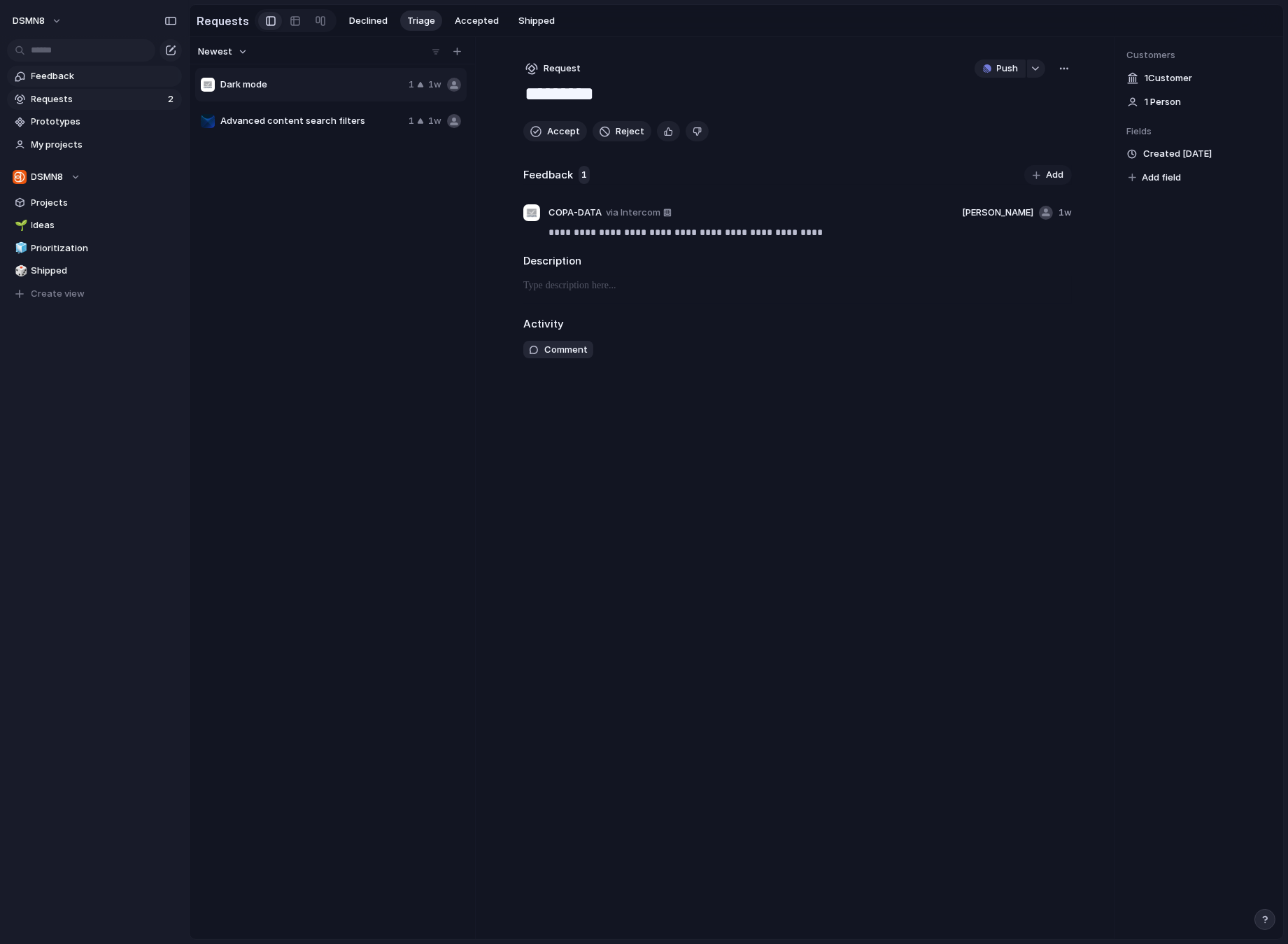
click at [69, 78] on span "Feedback" at bounding box center [104, 76] width 146 height 14
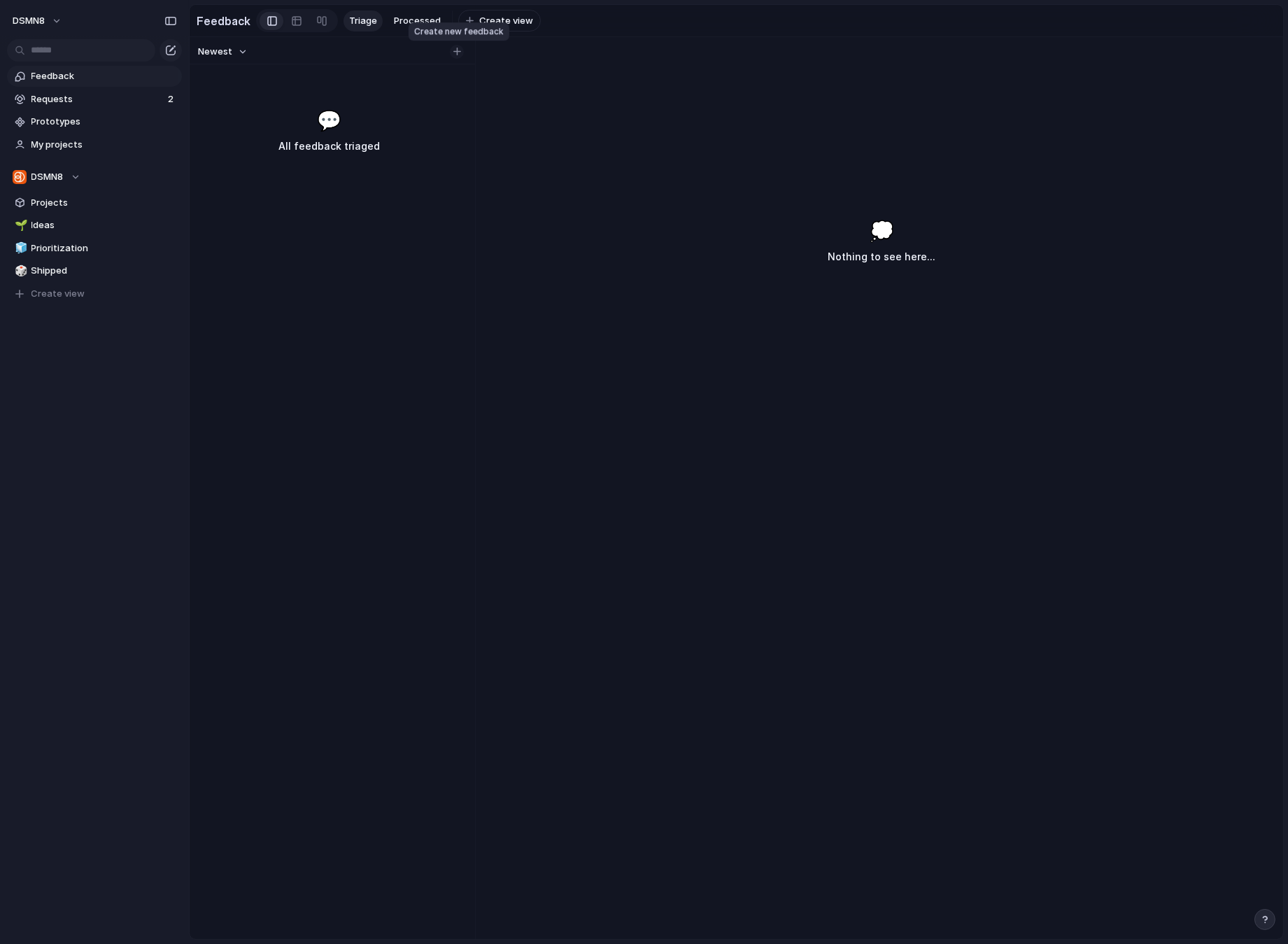
click at [460, 53] on div "button" at bounding box center [457, 52] width 8 height 8
click at [103, 248] on span "Prioritization" at bounding box center [104, 248] width 146 height 14
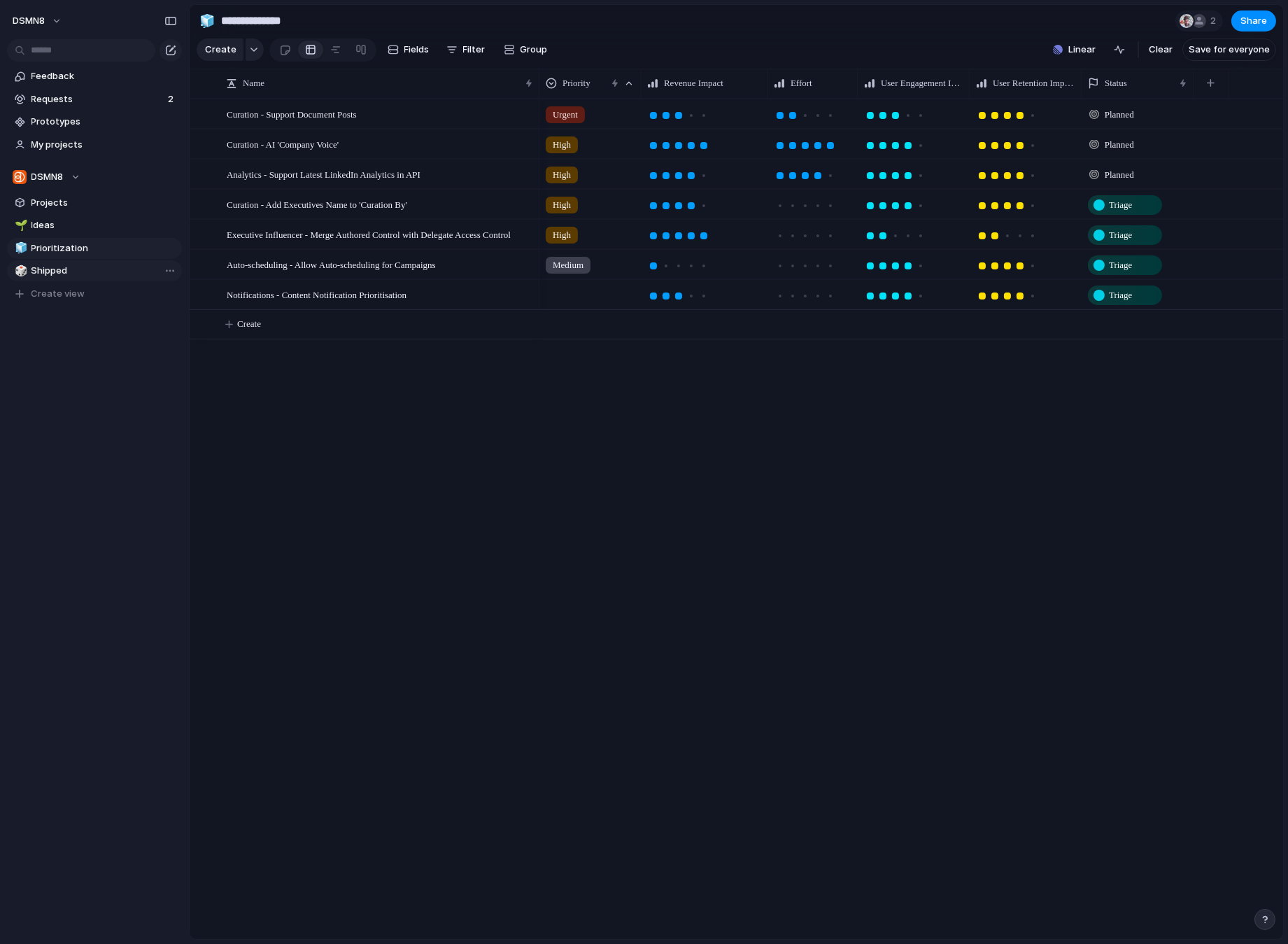
click at [91, 268] on span "Shipped" at bounding box center [104, 270] width 146 height 14
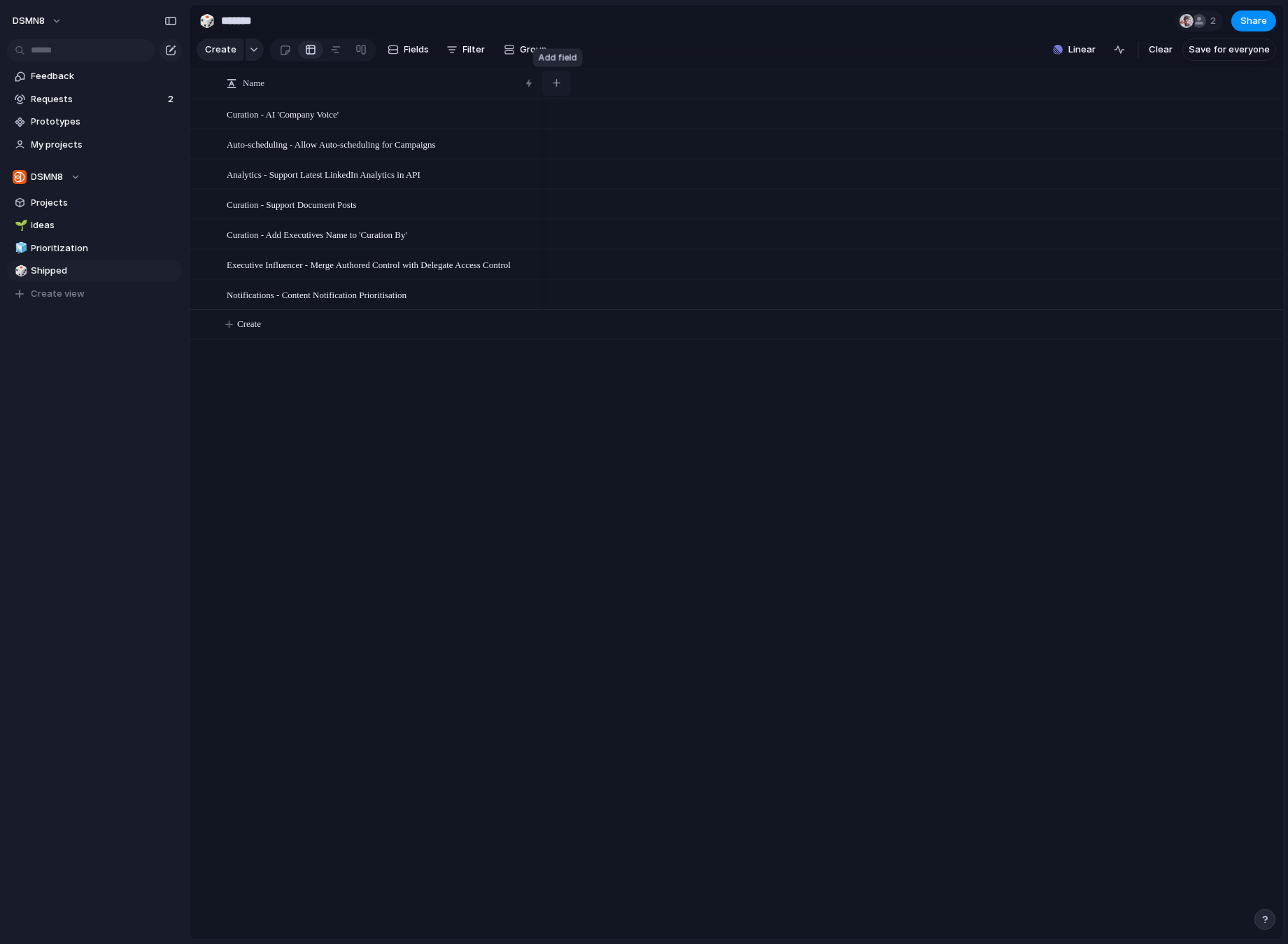
click at [560, 84] on div "button" at bounding box center [557, 82] width 8 height 8
click at [781, 413] on div "Created at Created by Customer Design ready Duplicate Effort Estimate (weeks) F…" at bounding box center [644, 472] width 1288 height 944
click at [80, 226] on span "Ideas" at bounding box center [104, 225] width 146 height 14
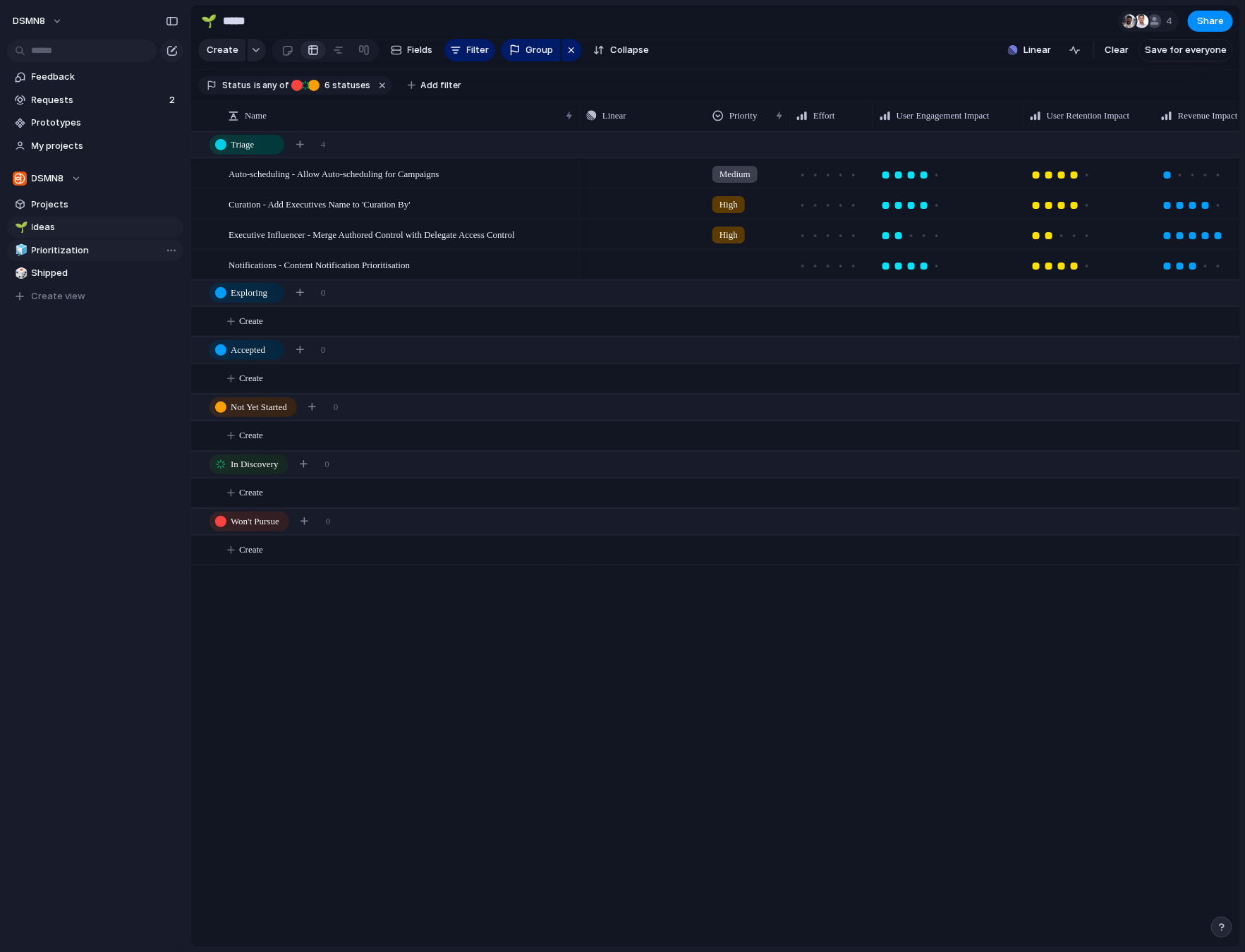
click at [76, 249] on span "Prioritization" at bounding box center [105, 250] width 147 height 14
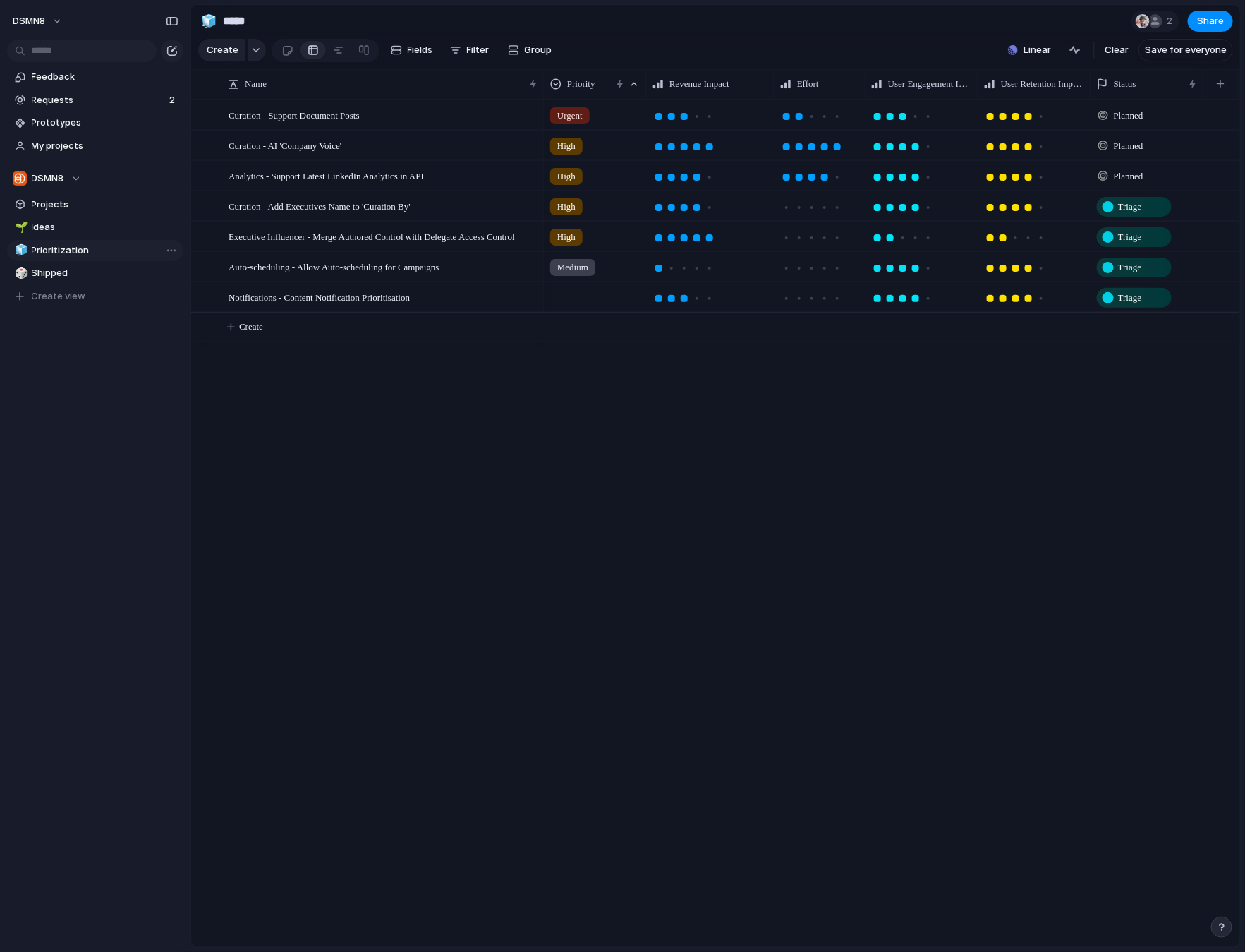
type input "**********"
click at [80, 206] on span "Projects" at bounding box center [105, 204] width 147 height 14
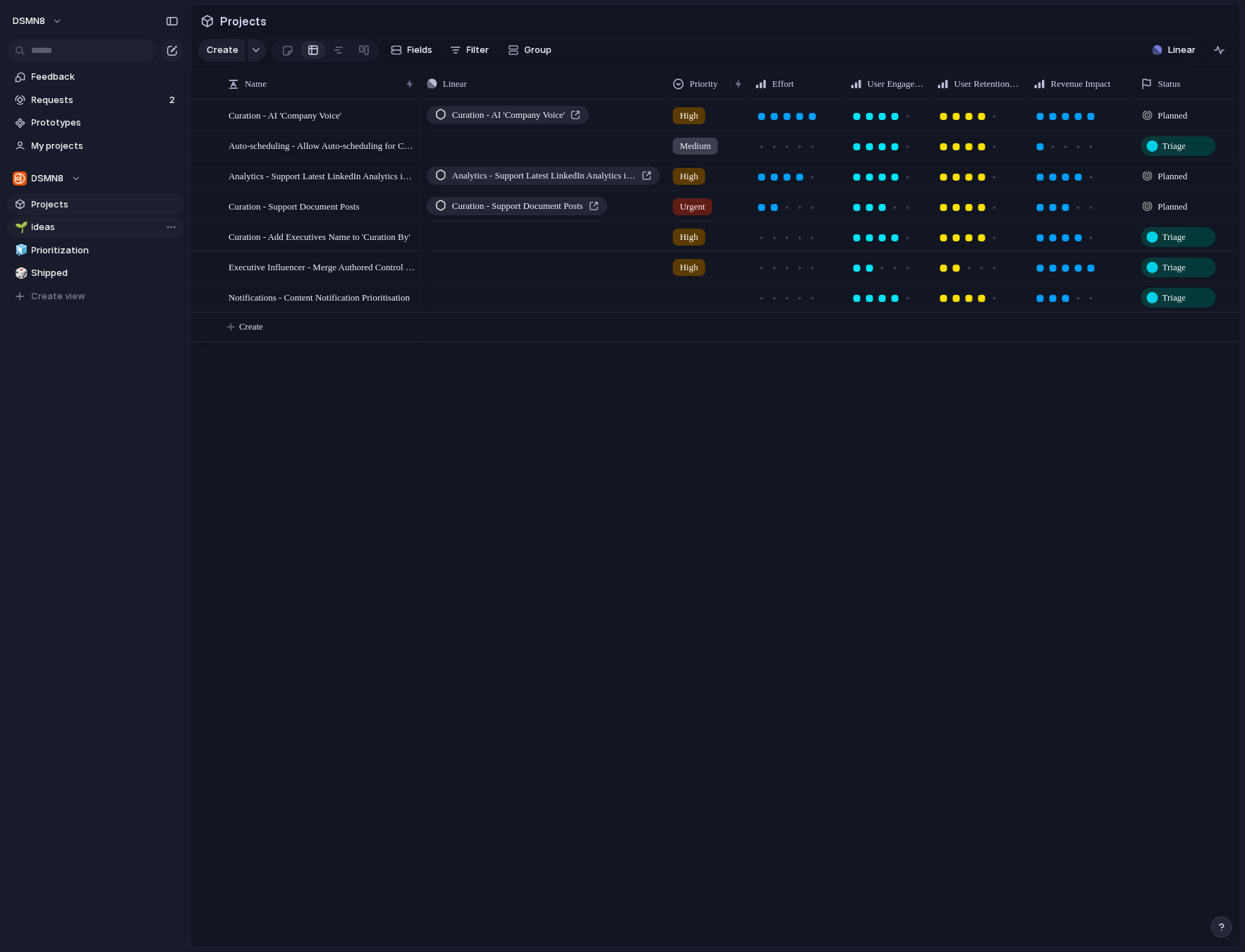
click at [79, 233] on span "Ideas" at bounding box center [105, 227] width 147 height 14
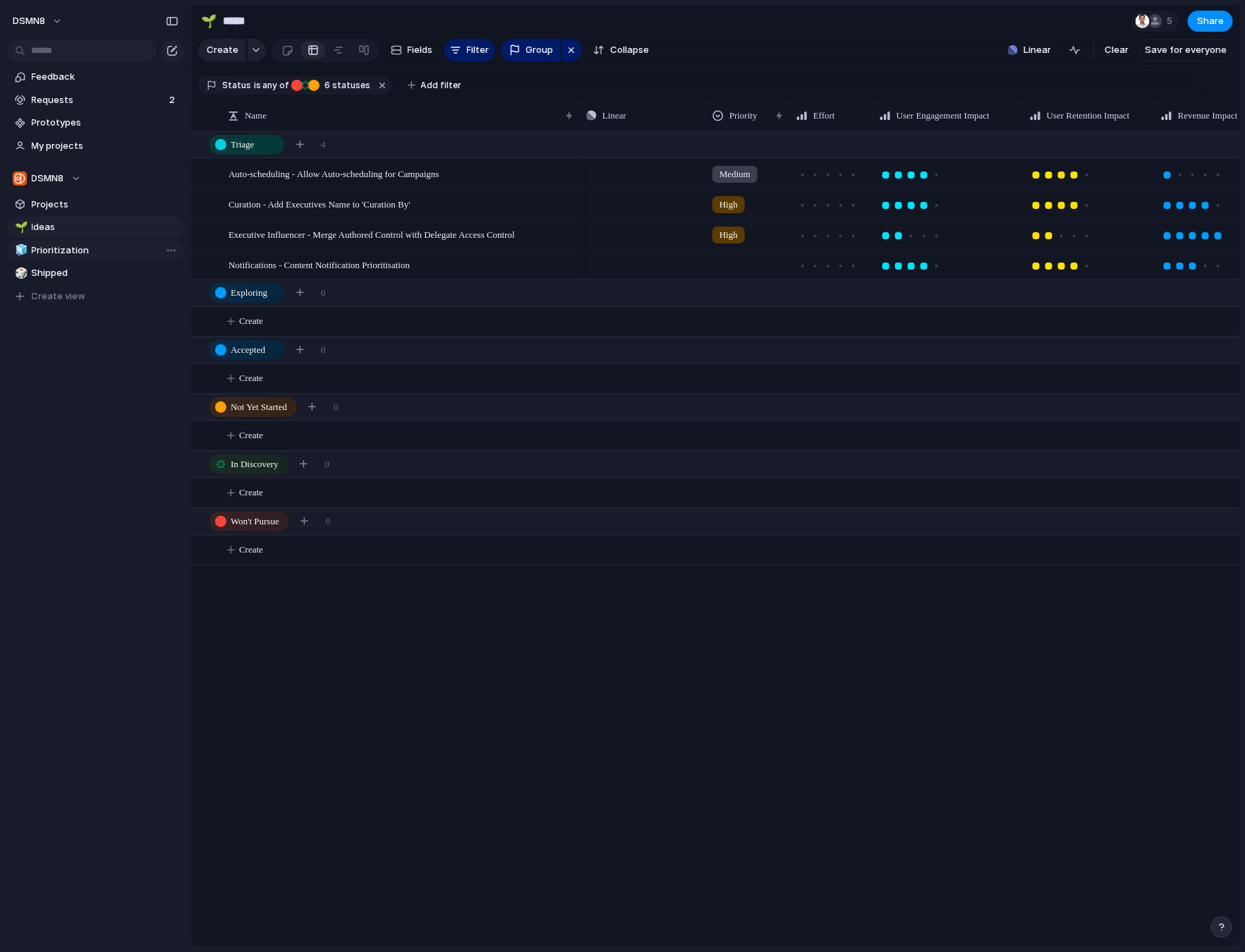
click at [93, 252] on span "Prioritization" at bounding box center [105, 250] width 147 height 14
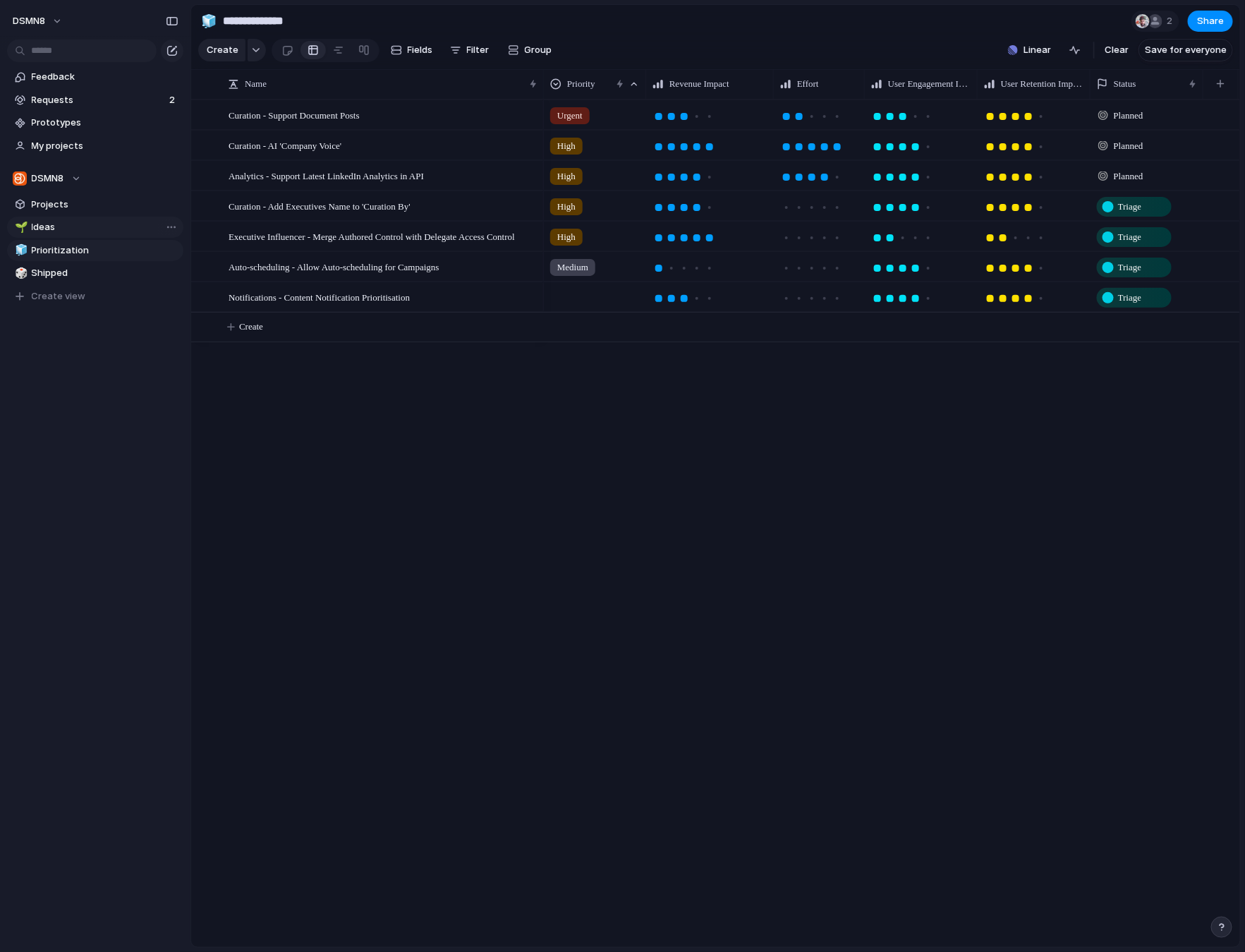
click at [75, 226] on span "Ideas" at bounding box center [105, 227] width 147 height 14
type input "*****"
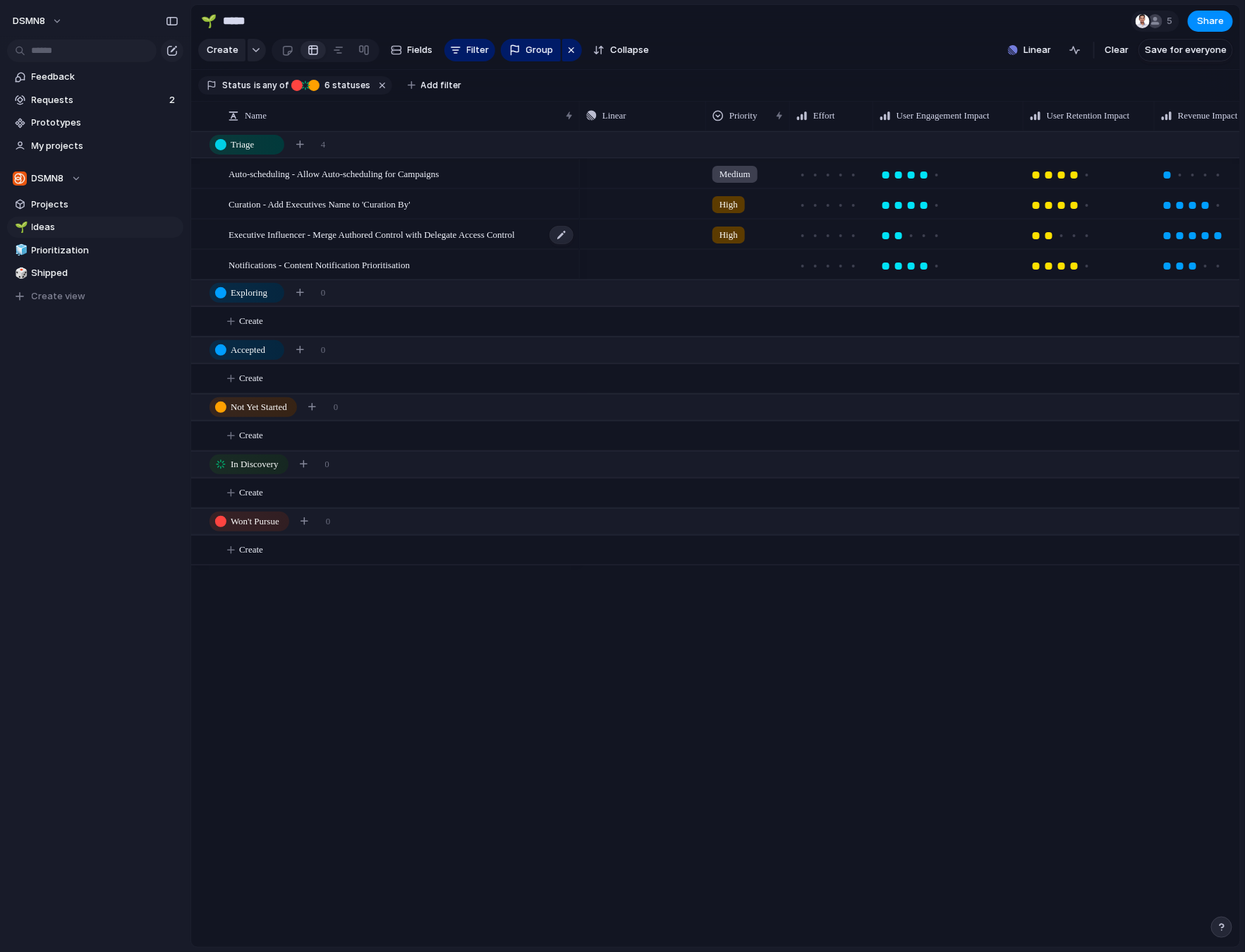
click at [394, 233] on span "Executive Influencer - Merge Authored Control with Delegate Access Control" at bounding box center [371, 234] width 286 height 16
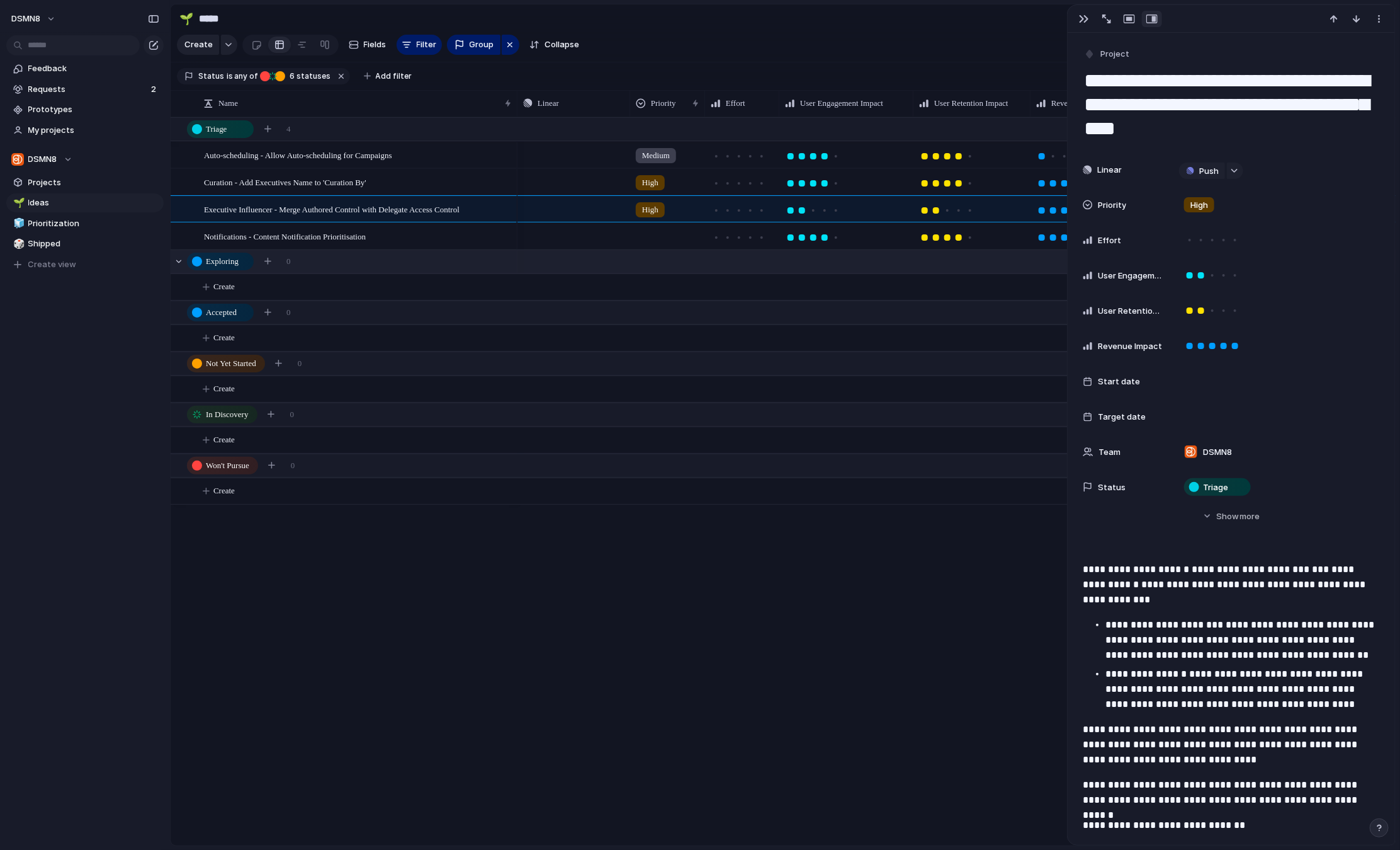
drag, startPoint x: 1062, startPoint y: 271, endPoint x: 955, endPoint y: 260, distance: 107.6
click at [928, 273] on main "🌱 ***** 5 Share Create Fields Filter Group Zoom Collapse Linear Clear Save for …" at bounding box center [783, 425] width 1227 height 842
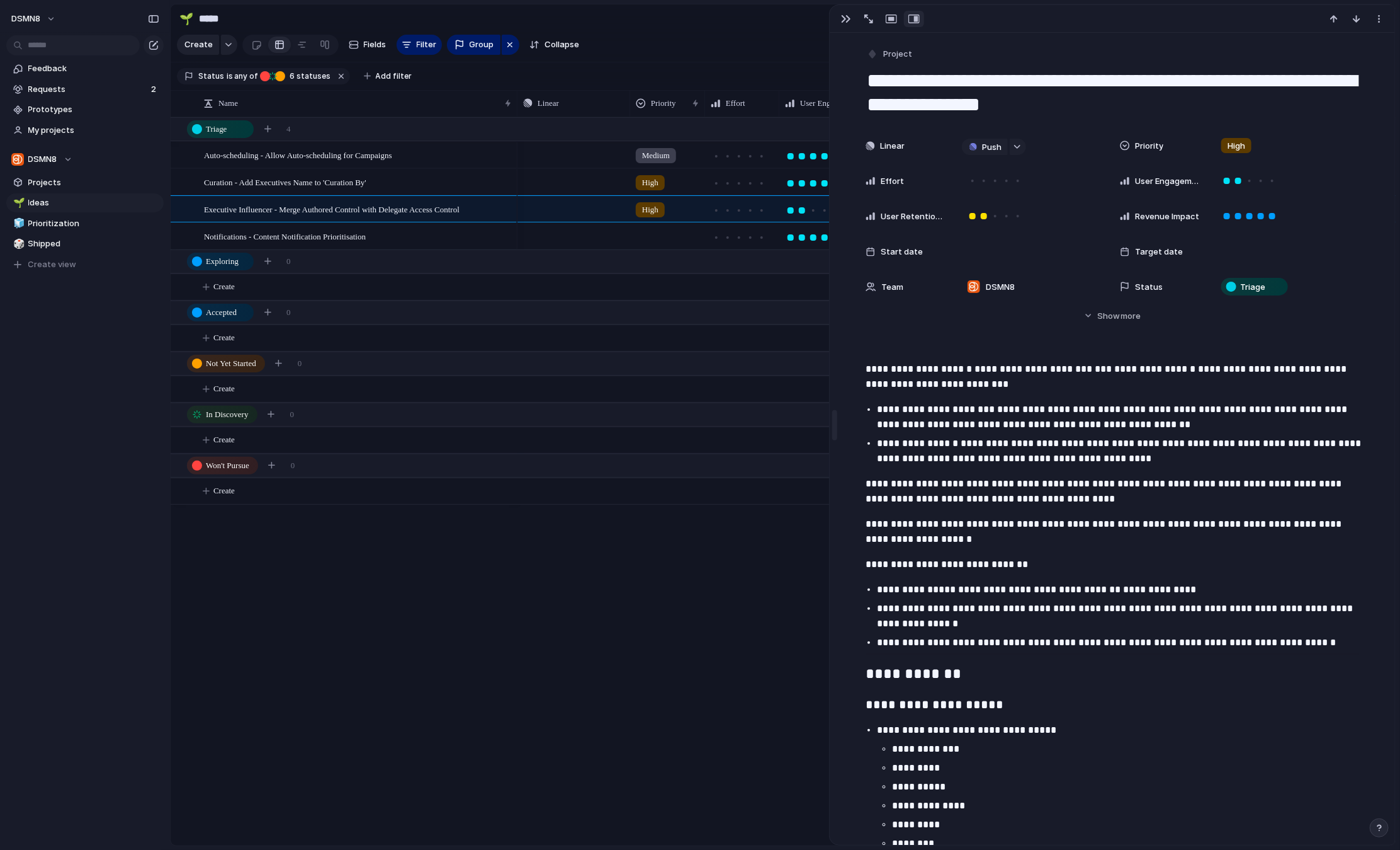
drag, startPoint x: 1070, startPoint y: 46, endPoint x: 803, endPoint y: 55, distance: 267.2
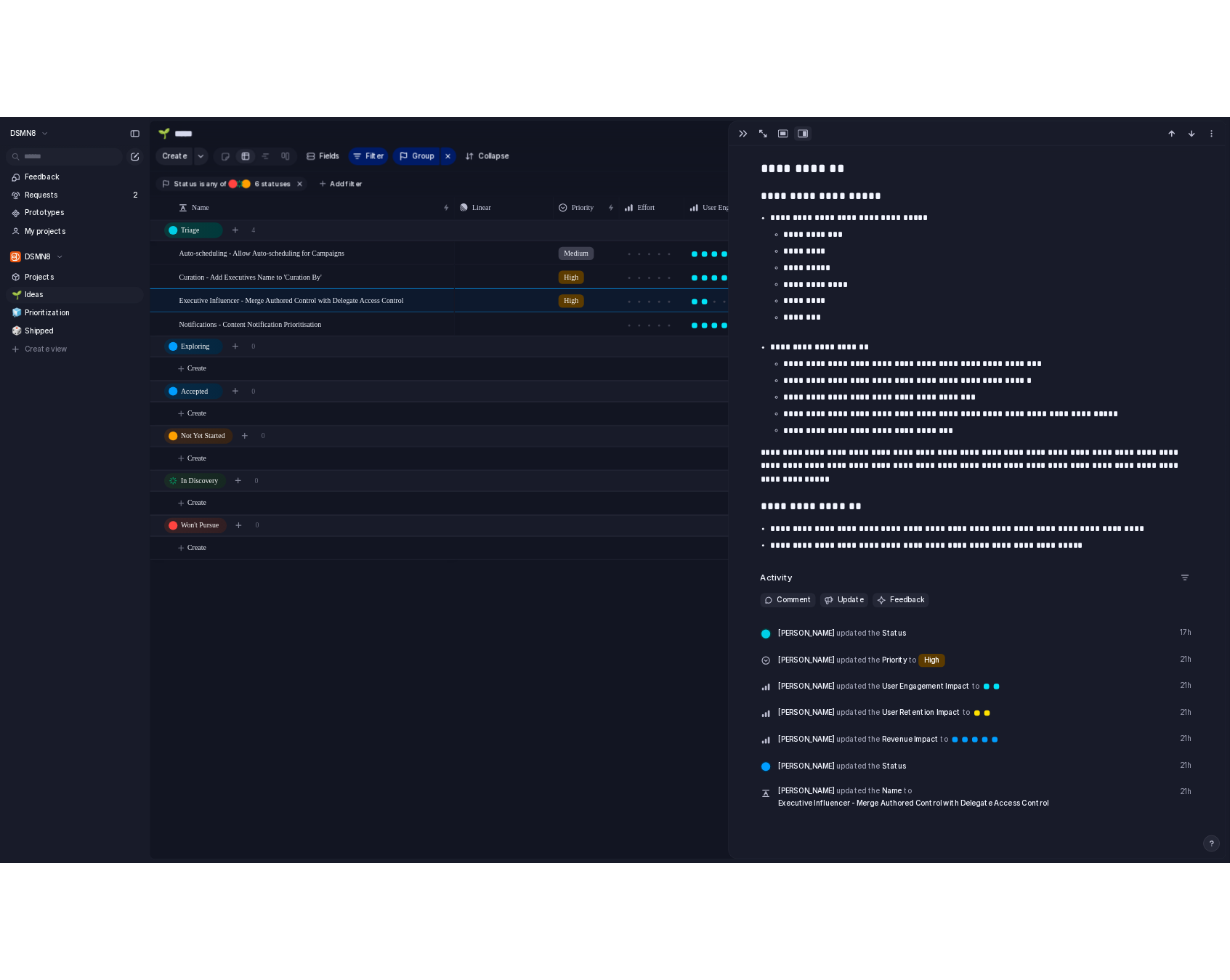
scroll to position [750, 0]
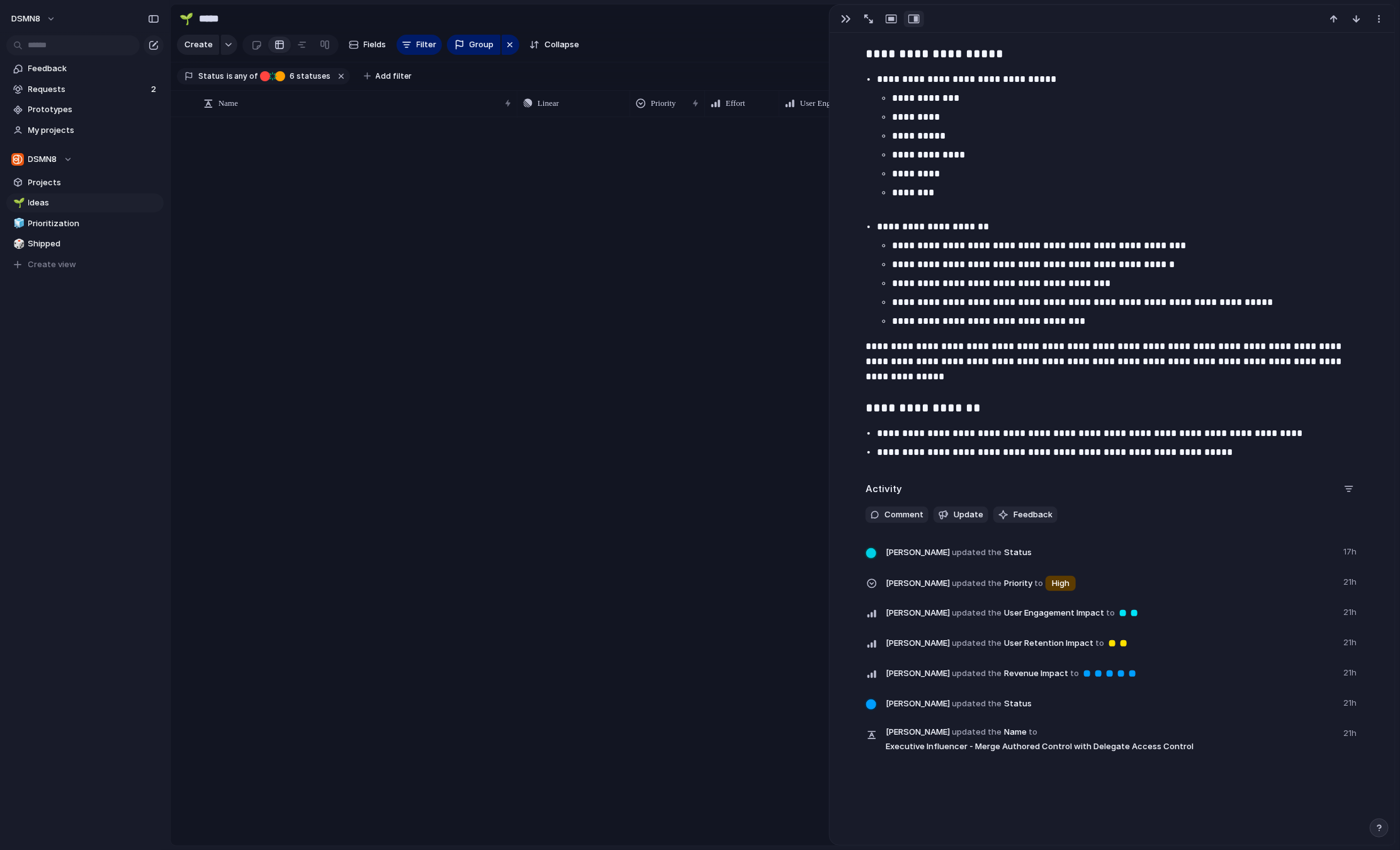
click at [744, 599] on div at bounding box center [957, 482] width 878 height 728
drag, startPoint x: 829, startPoint y: 37, endPoint x: 855, endPoint y: 36, distance: 26.0
click at [855, 36] on div "**********" at bounding box center [1112, 425] width 567 height 841
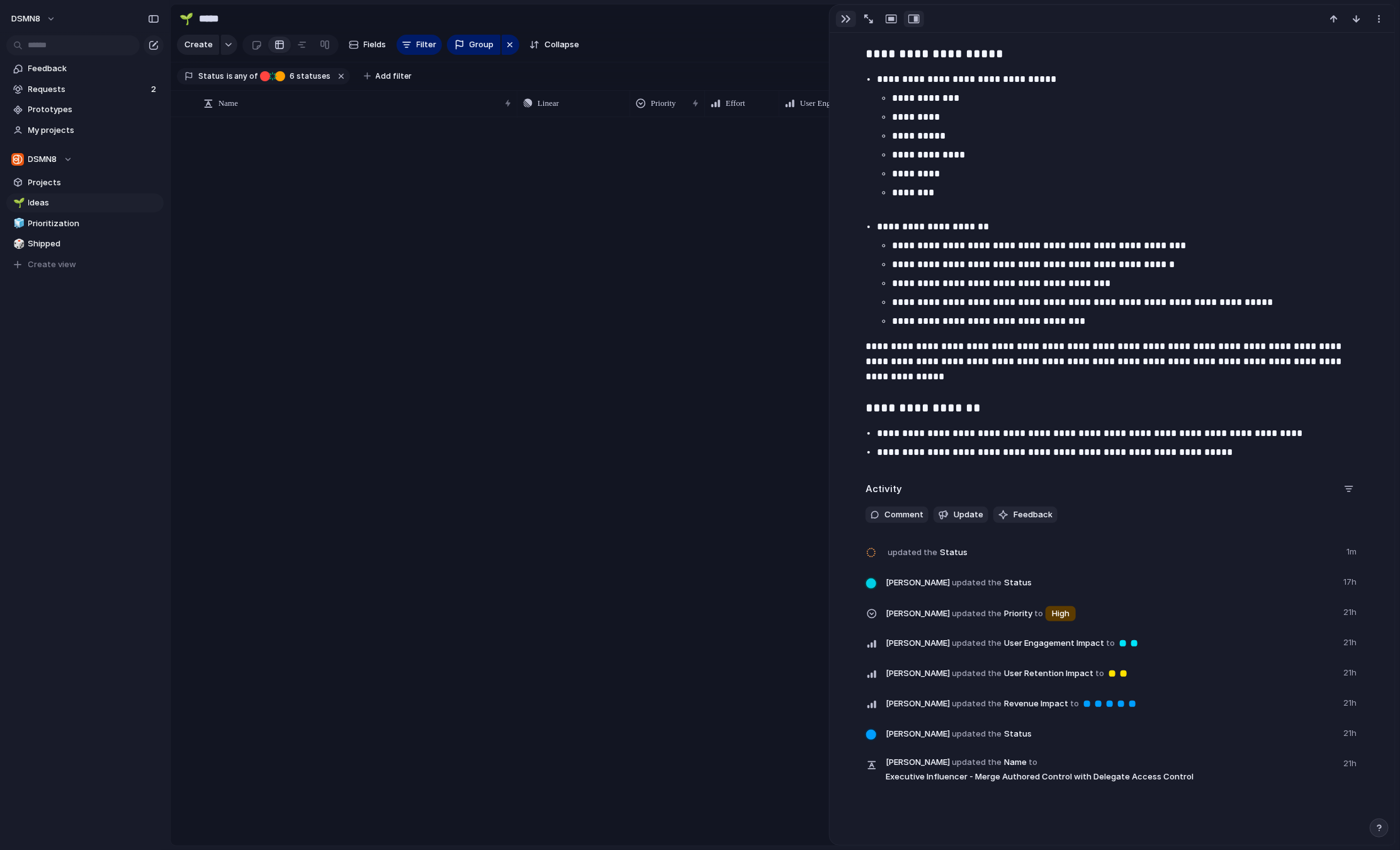
click at [845, 19] on div "button" at bounding box center [846, 19] width 10 height 10
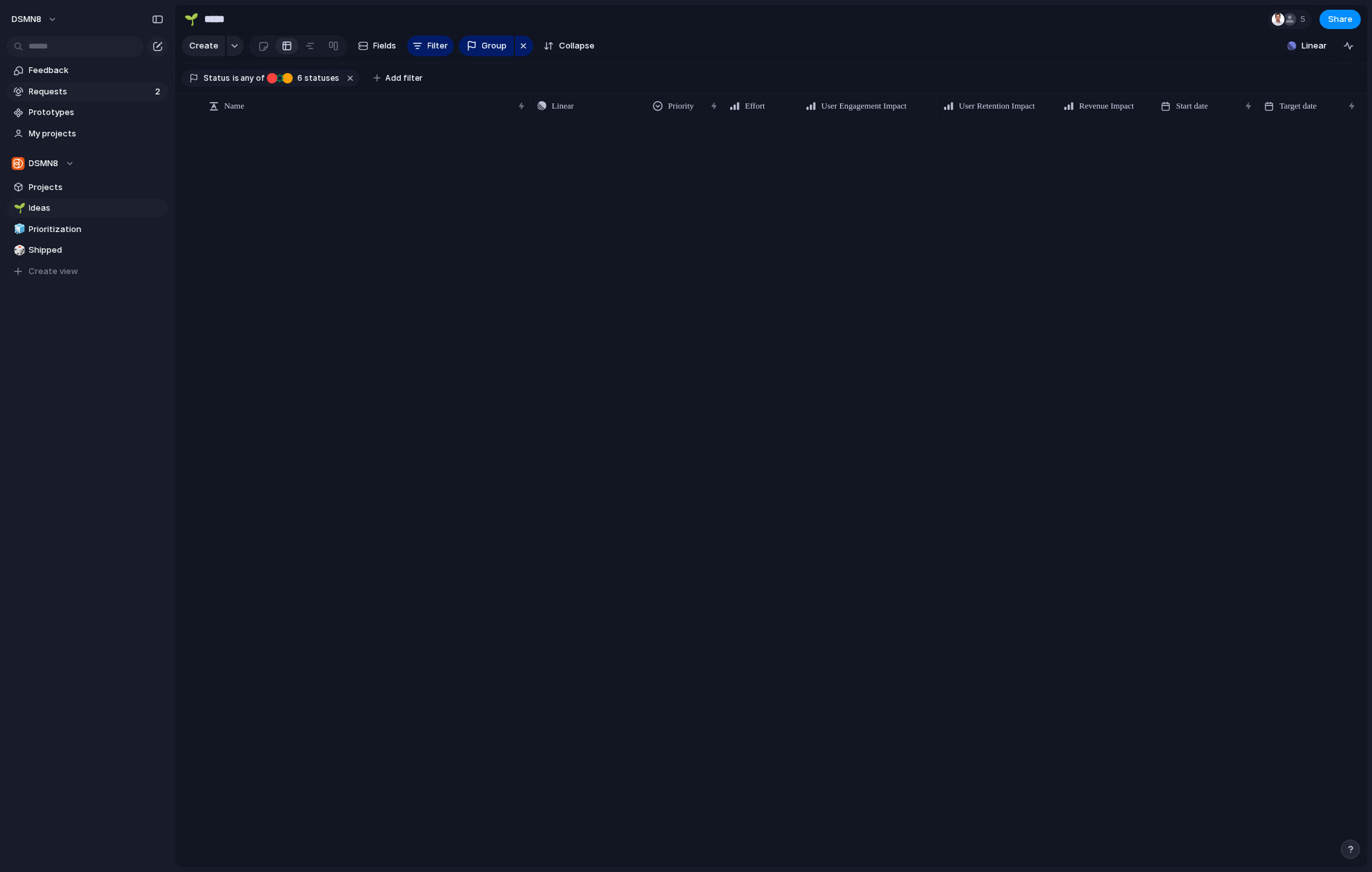
click at [82, 89] on span "Requests" at bounding box center [90, 91] width 122 height 13
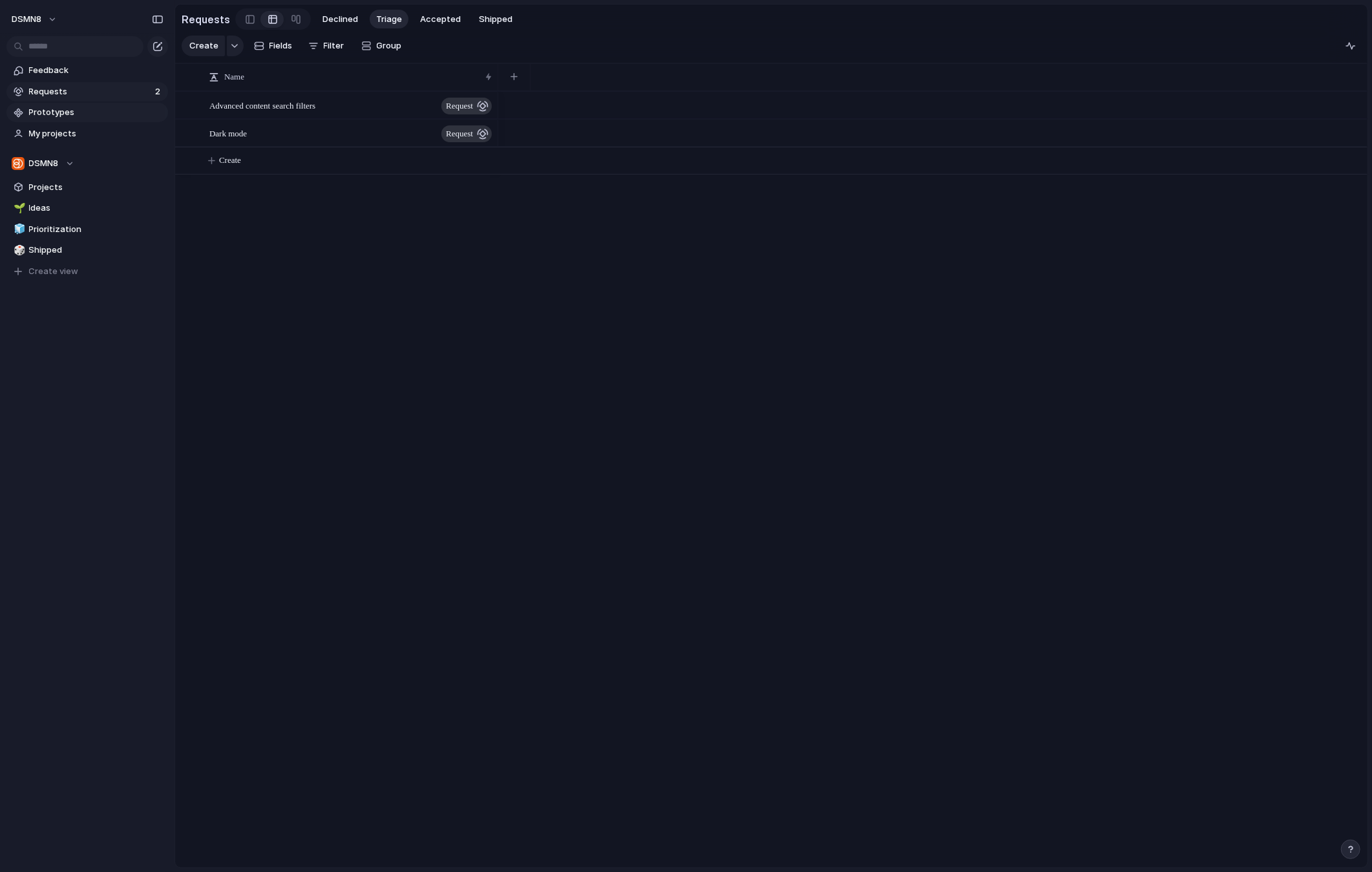
click at [78, 116] on span "Prototypes" at bounding box center [96, 112] width 135 height 13
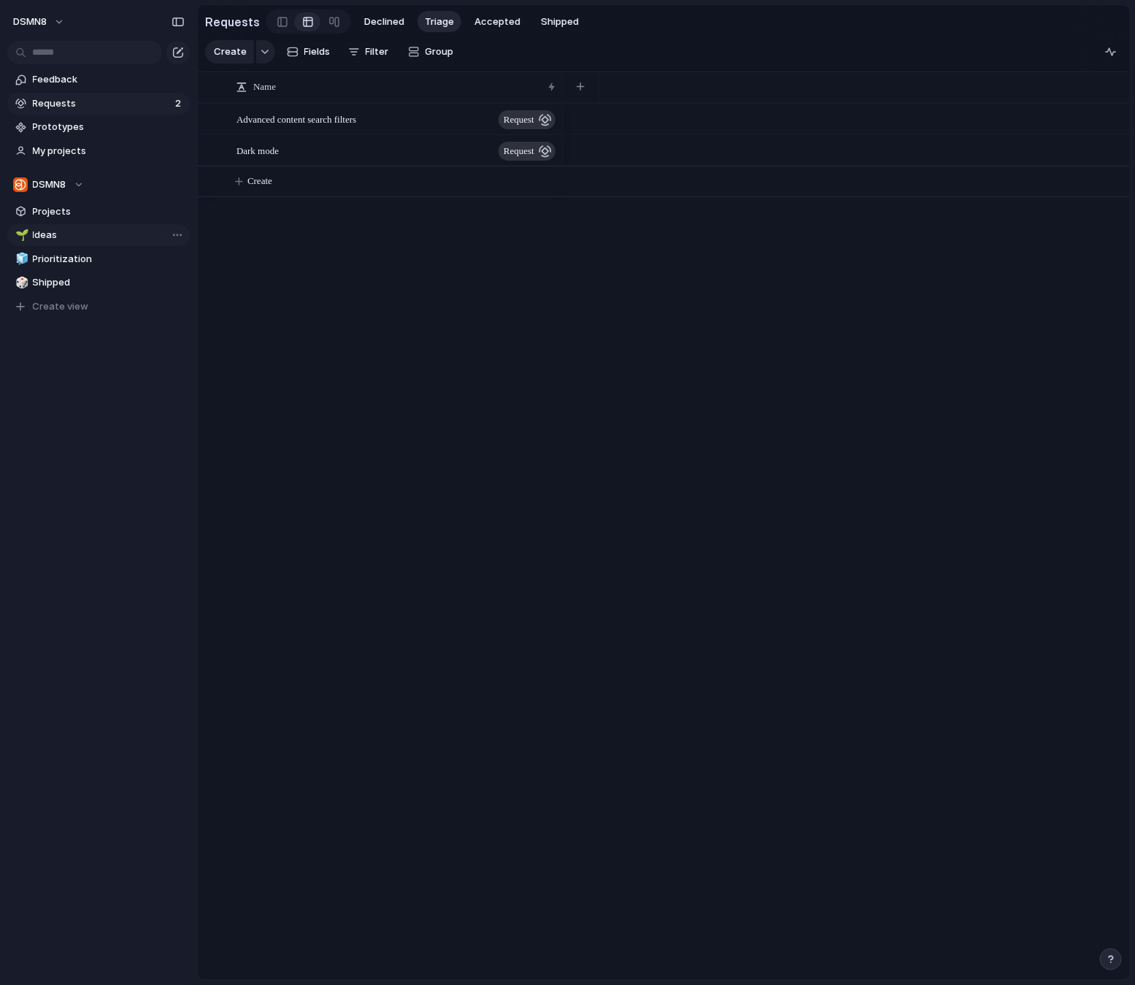
click at [67, 234] on span "Ideas" at bounding box center [109, 235] width 152 height 15
